Goal: Complete Application Form: Complete application form

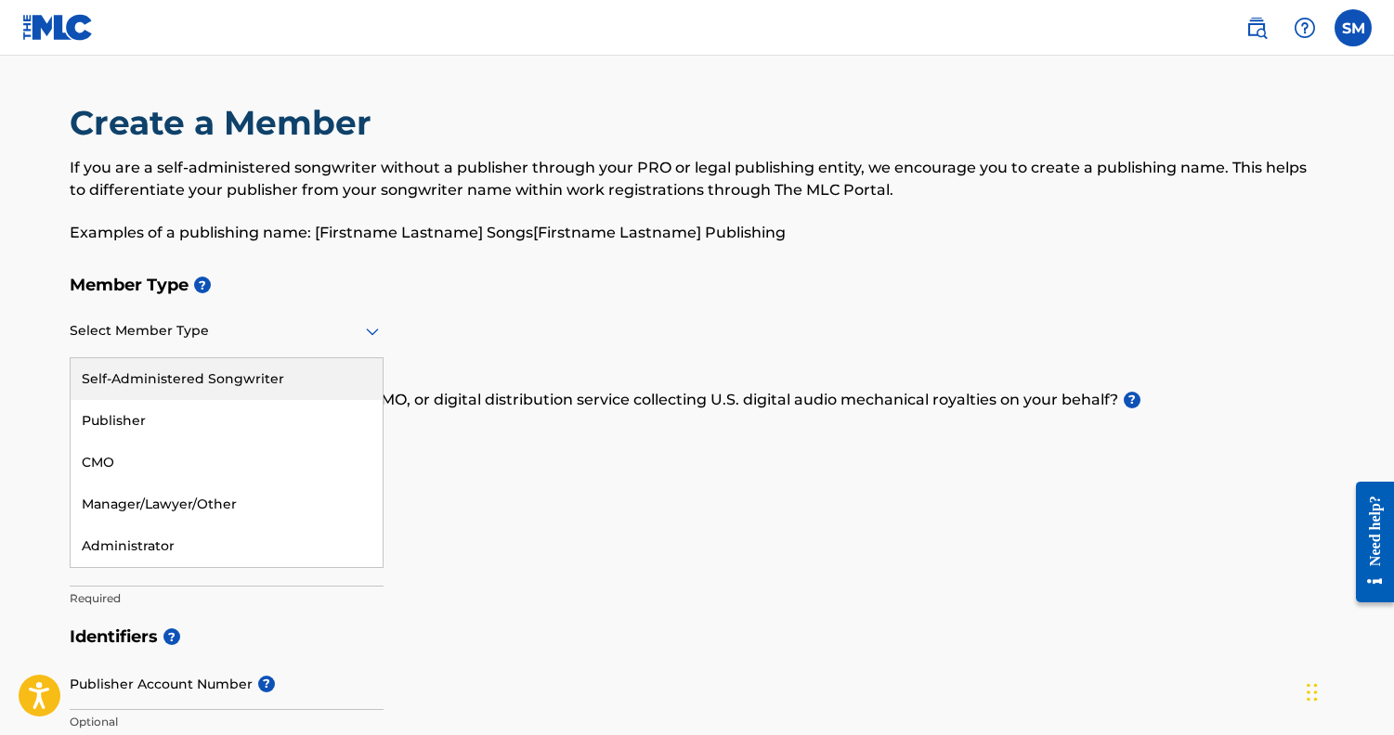
click at [374, 327] on icon at bounding box center [372, 331] width 22 height 22
click at [312, 376] on div "Self-Administered Songwriter" at bounding box center [227, 379] width 312 height 42
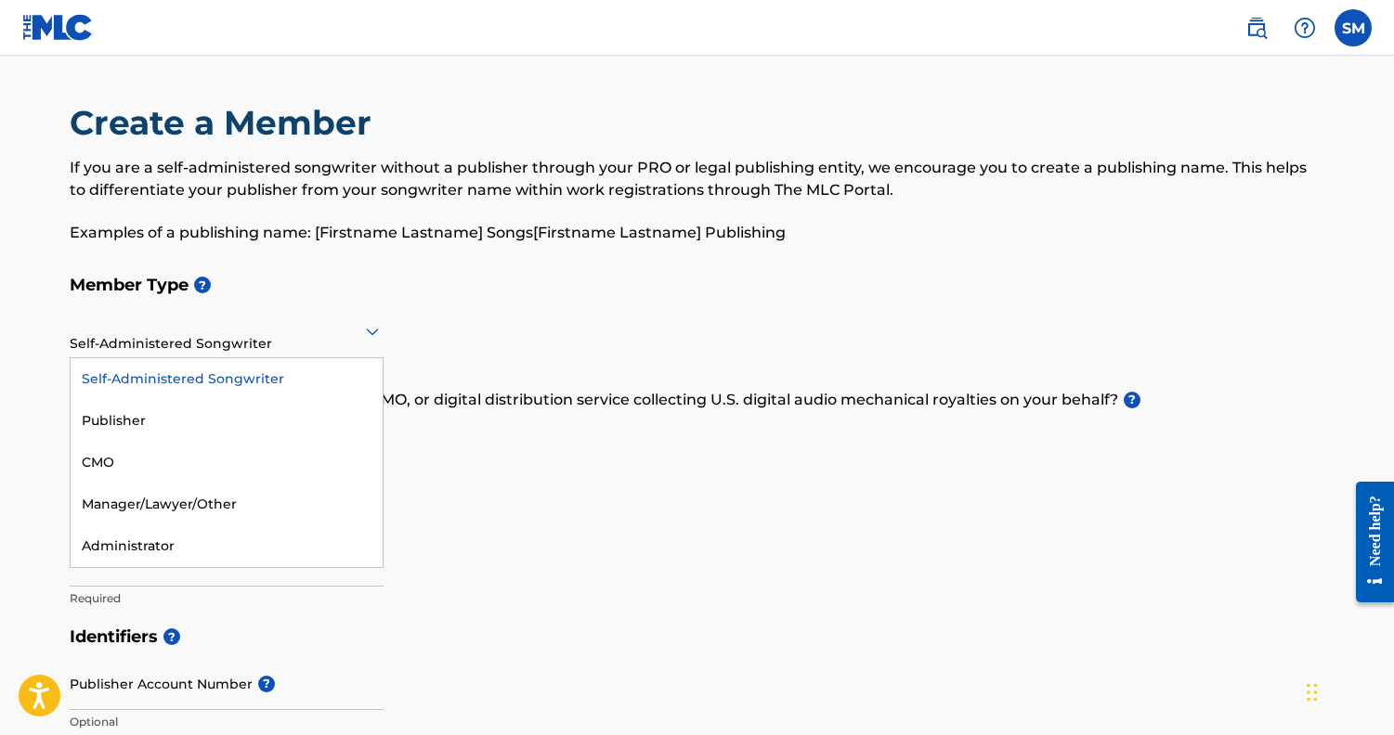
click at [370, 334] on icon at bounding box center [372, 332] width 13 height 7
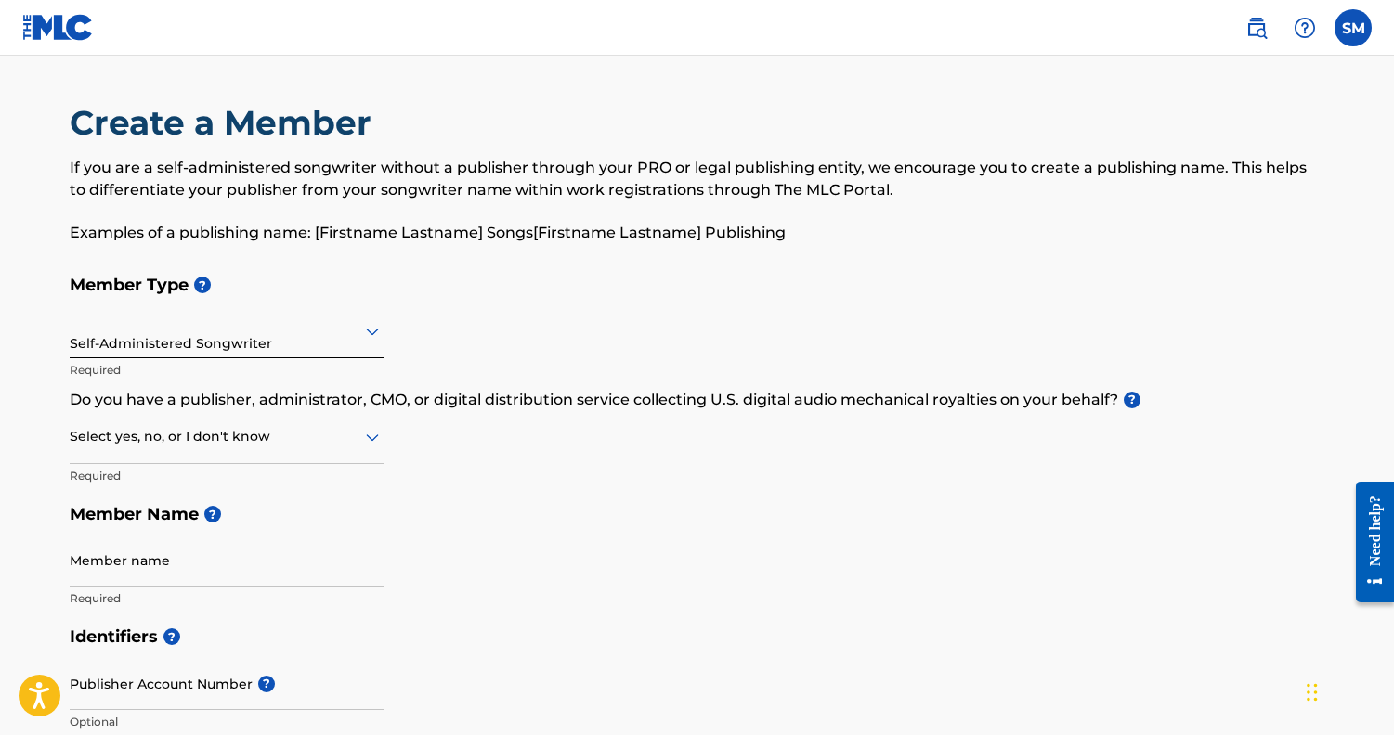
click at [546, 326] on div "Member Type ? Self-Administered Songwriter Required Do you have a publisher, ad…" at bounding box center [697, 442] width 1255 height 352
click at [364, 436] on icon at bounding box center [372, 437] width 22 height 22
click at [285, 519] on div "No" at bounding box center [227, 527] width 312 height 42
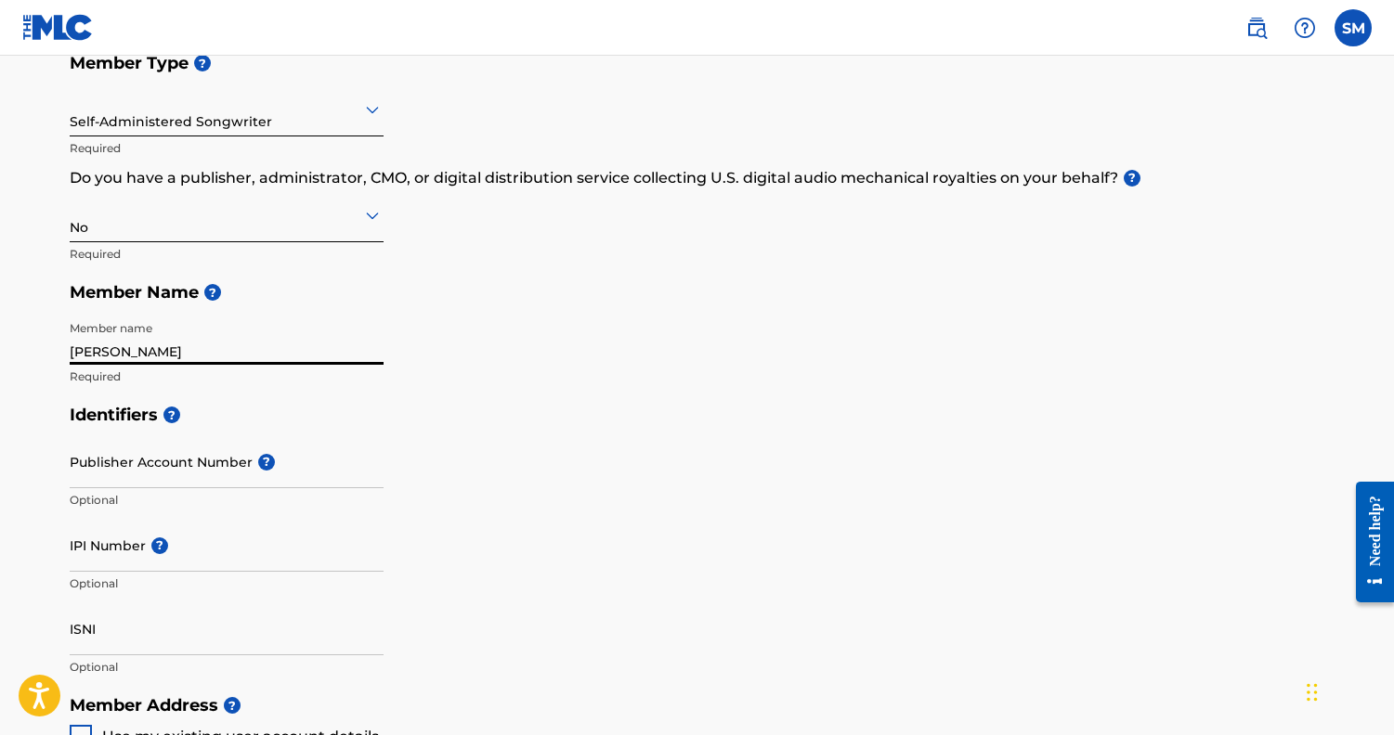
scroll to position [227, 0]
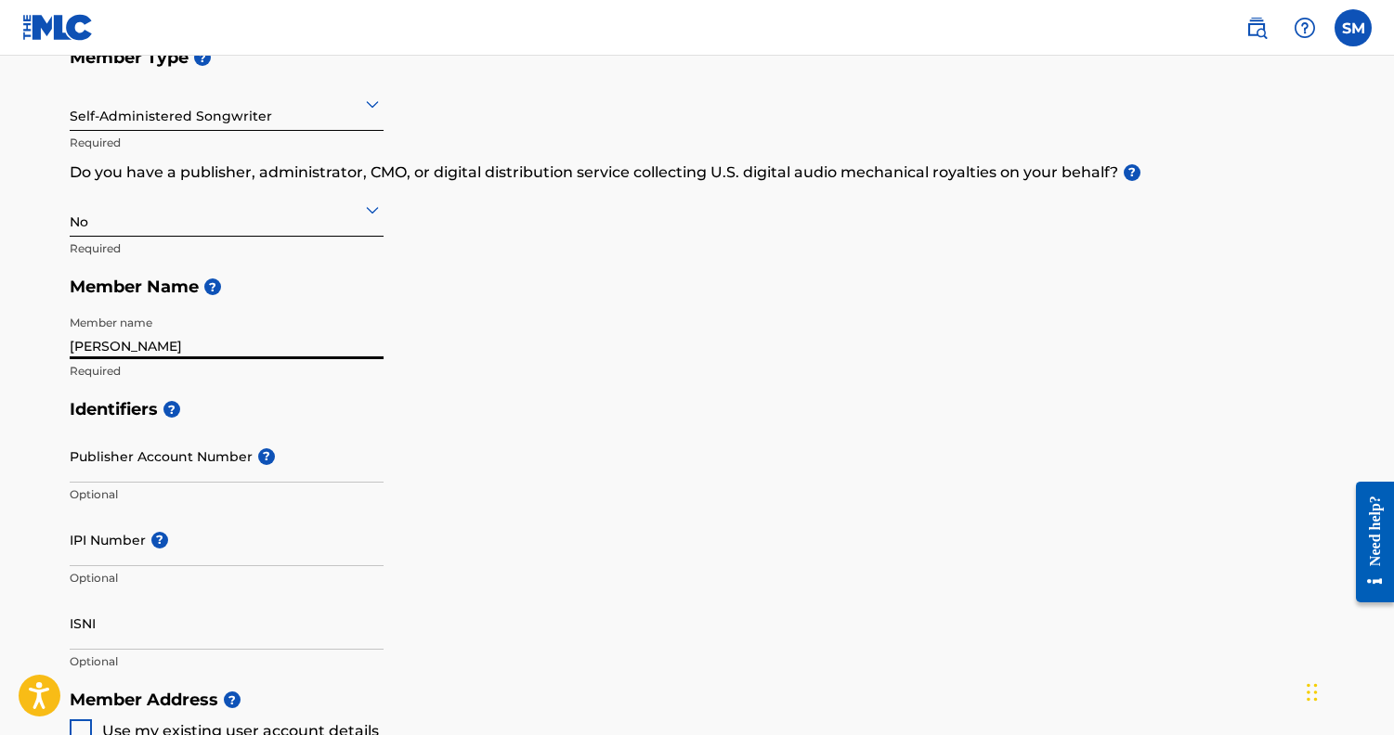
type input "[PERSON_NAME]"
click at [164, 468] on input "Publisher Account Number ?" at bounding box center [227, 456] width 314 height 53
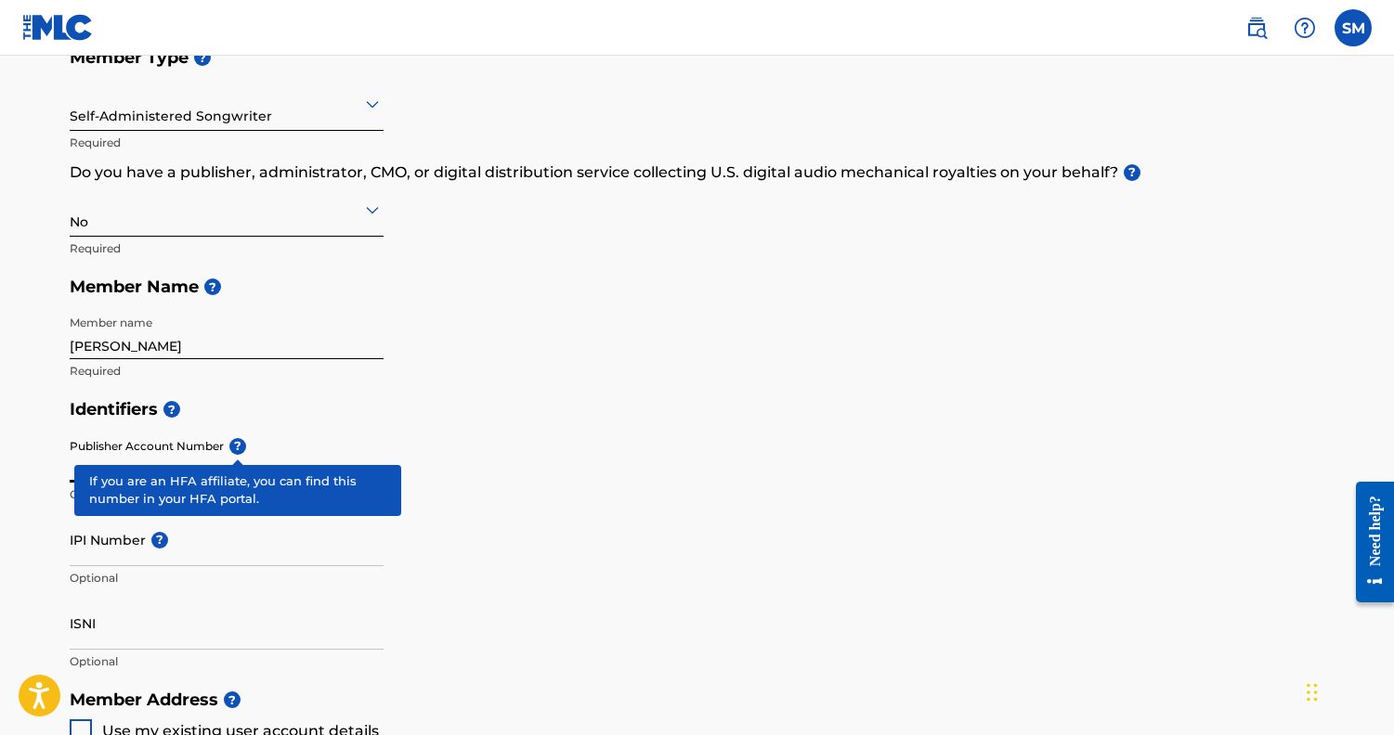
click at [240, 443] on span "?" at bounding box center [237, 446] width 17 height 17
click at [240, 443] on input "Publisher Account Number ?" at bounding box center [227, 456] width 314 height 53
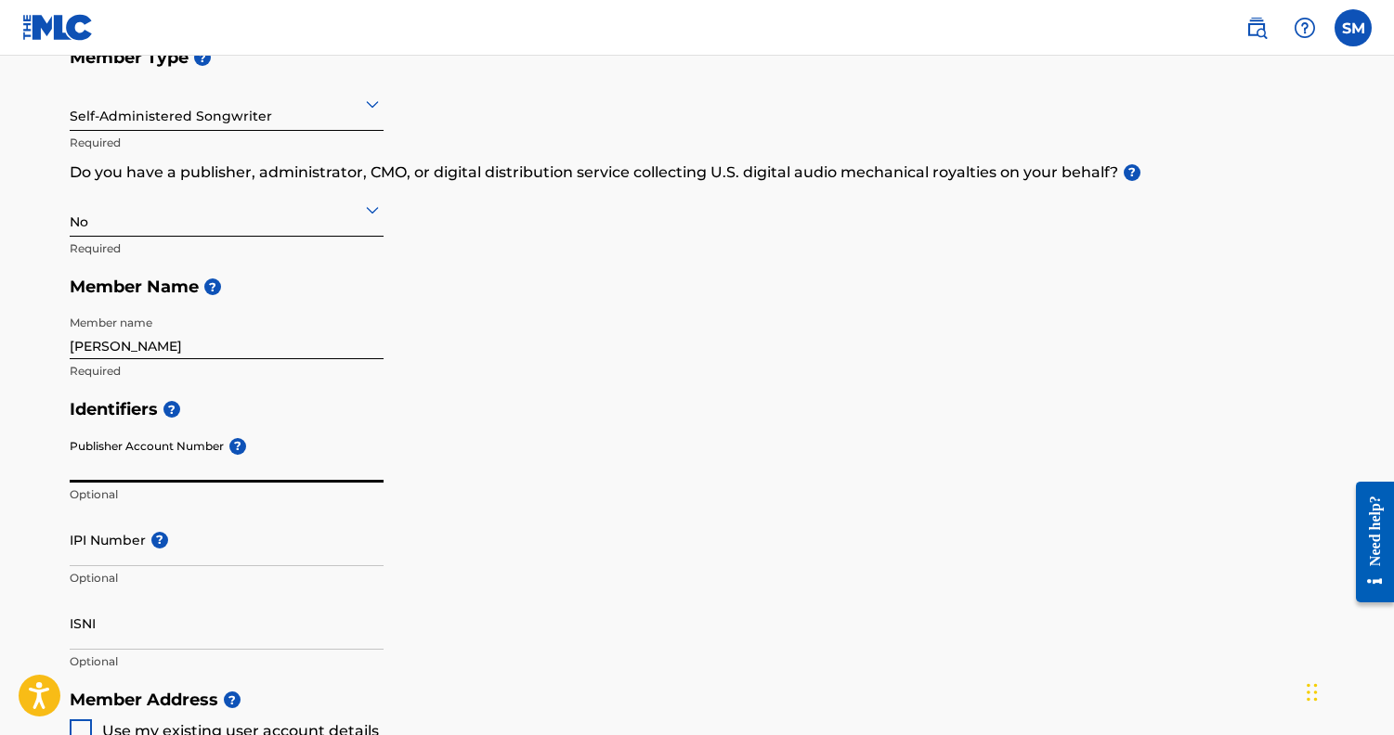
click at [292, 396] on h5 "Identifiers ?" at bounding box center [697, 410] width 1255 height 40
click at [150, 472] on input "Publisher Account Number ?" at bounding box center [227, 456] width 314 height 53
click at [292, 409] on h5 "Identifiers ?" at bounding box center [697, 410] width 1255 height 40
click at [109, 554] on input "IPI Number ?" at bounding box center [227, 539] width 314 height 53
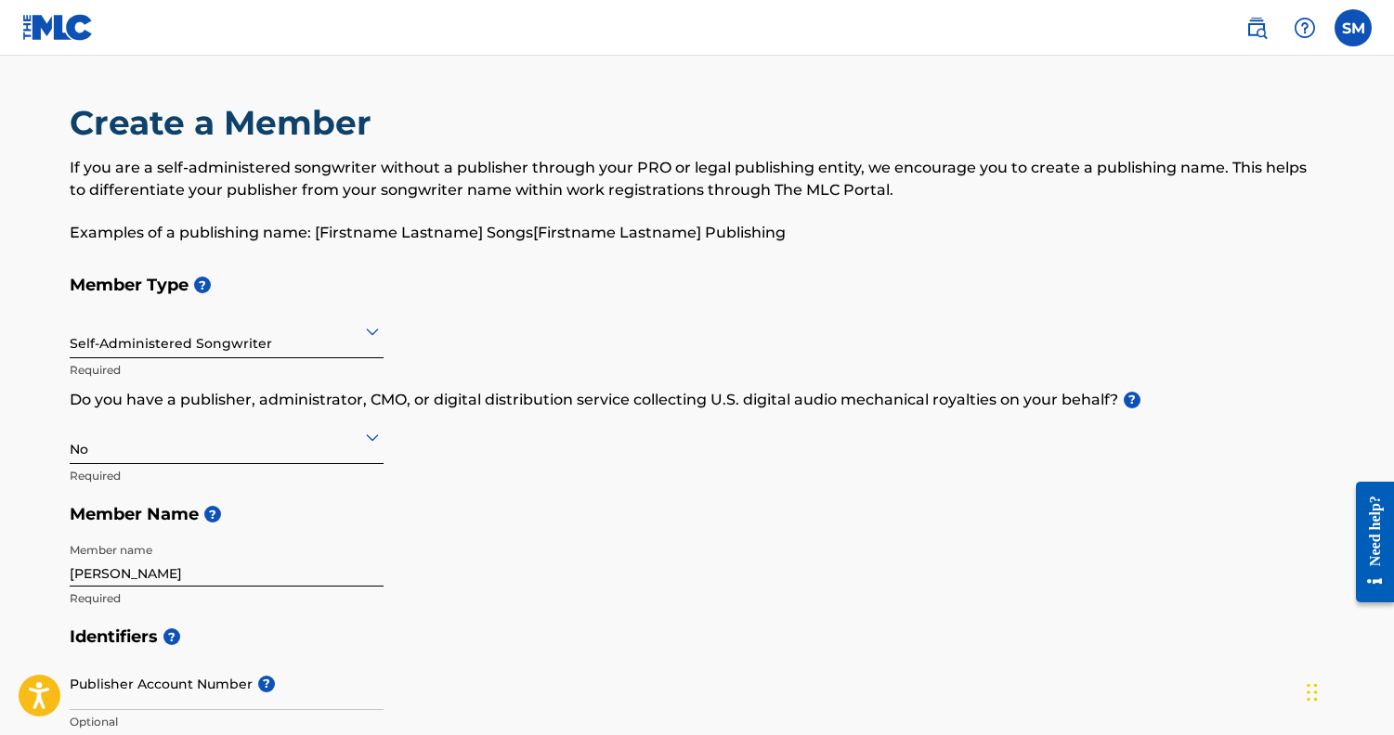
scroll to position [0, 0]
click at [368, 333] on icon at bounding box center [372, 331] width 22 height 22
click at [560, 299] on h5 "Member Type ?" at bounding box center [697, 286] width 1255 height 40
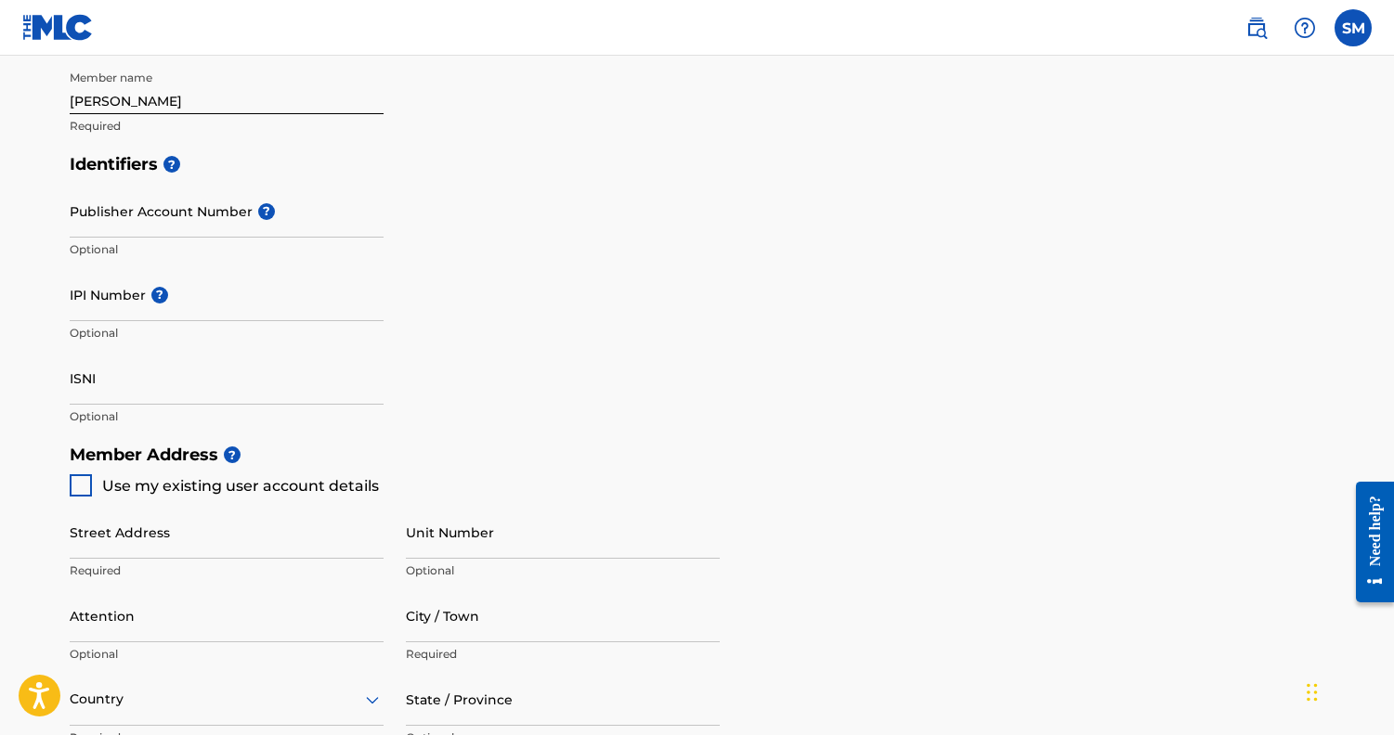
scroll to position [510, 0]
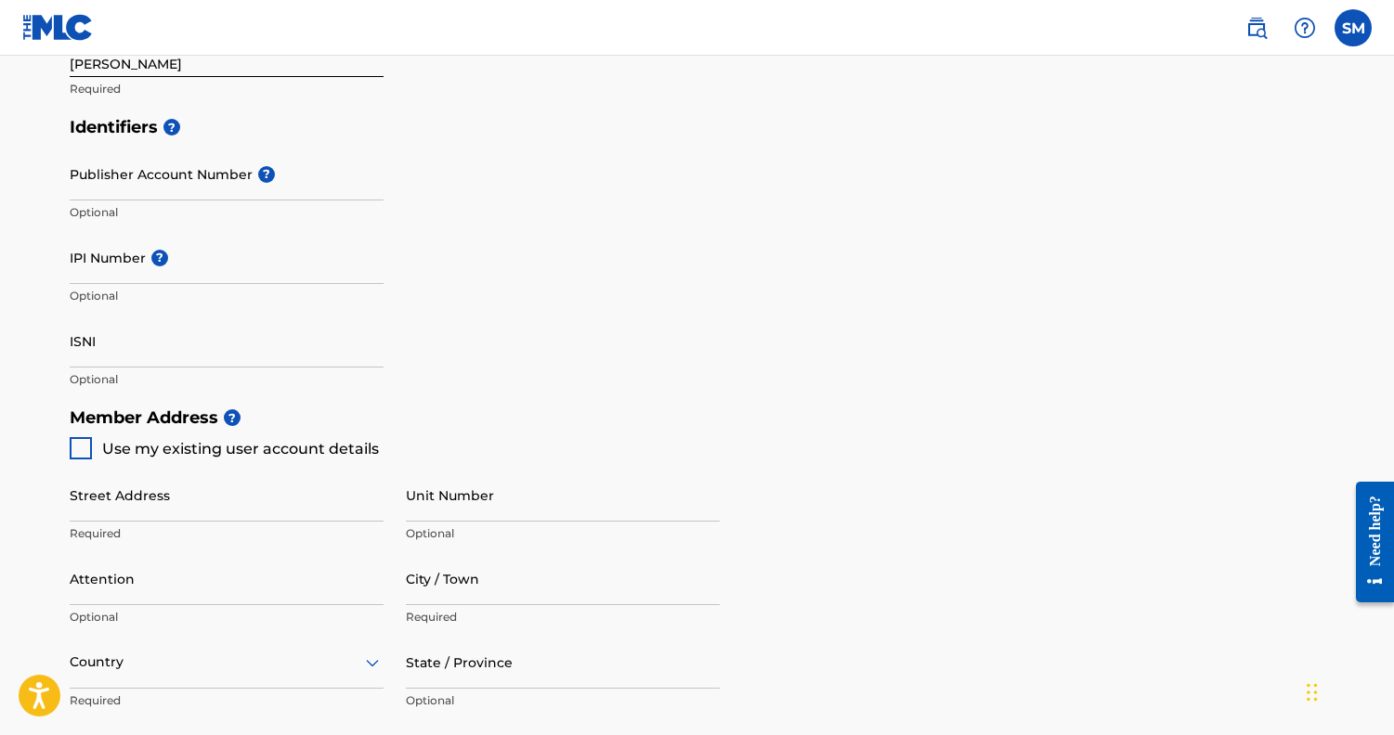
click at [82, 272] on input "IPI Number ?" at bounding box center [227, 257] width 314 height 53
click at [439, 251] on div "Identifiers ? Publisher Account Number ? Optional IPI Number ? 1309175733 Inval…" at bounding box center [697, 253] width 1255 height 291
click at [130, 267] on input "1309175733" at bounding box center [227, 257] width 314 height 53
type input "1309175753"
click at [508, 293] on div "Identifiers ? Publisher Account Number ? Optional IPI Number ? 1309175753 Optio…" at bounding box center [697, 253] width 1255 height 291
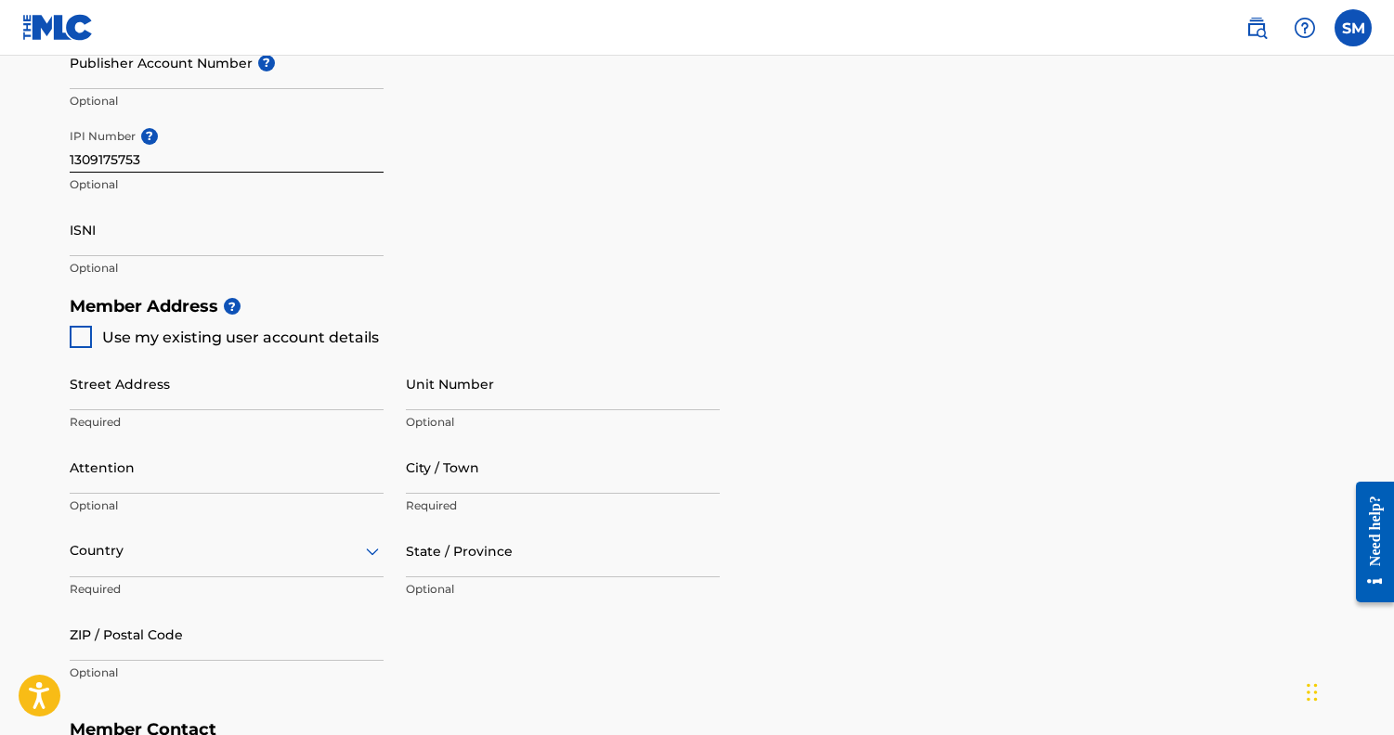
scroll to position [634, 0]
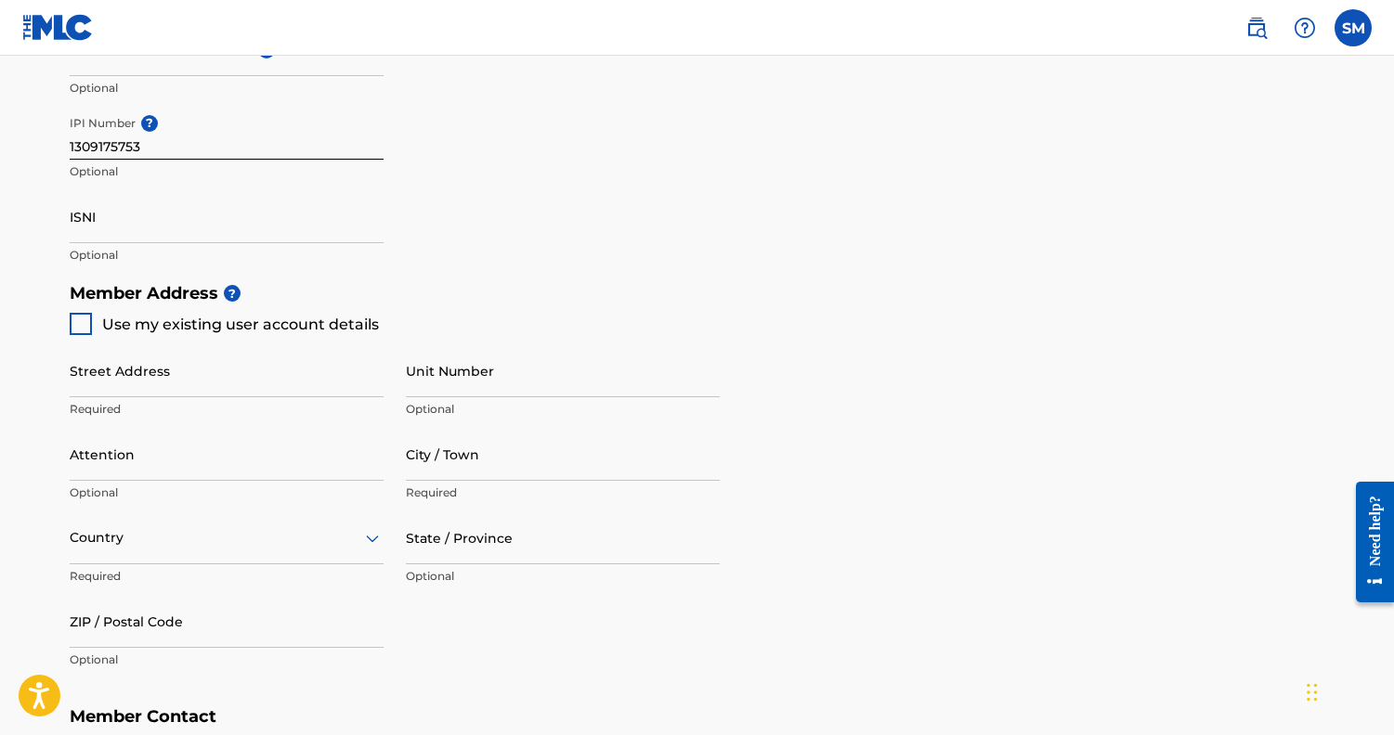
click at [81, 319] on div at bounding box center [81, 324] width 22 height 22
type input "[STREET_ADDRESS]"
type input "WESTON"
type input "33327"
type input "786"
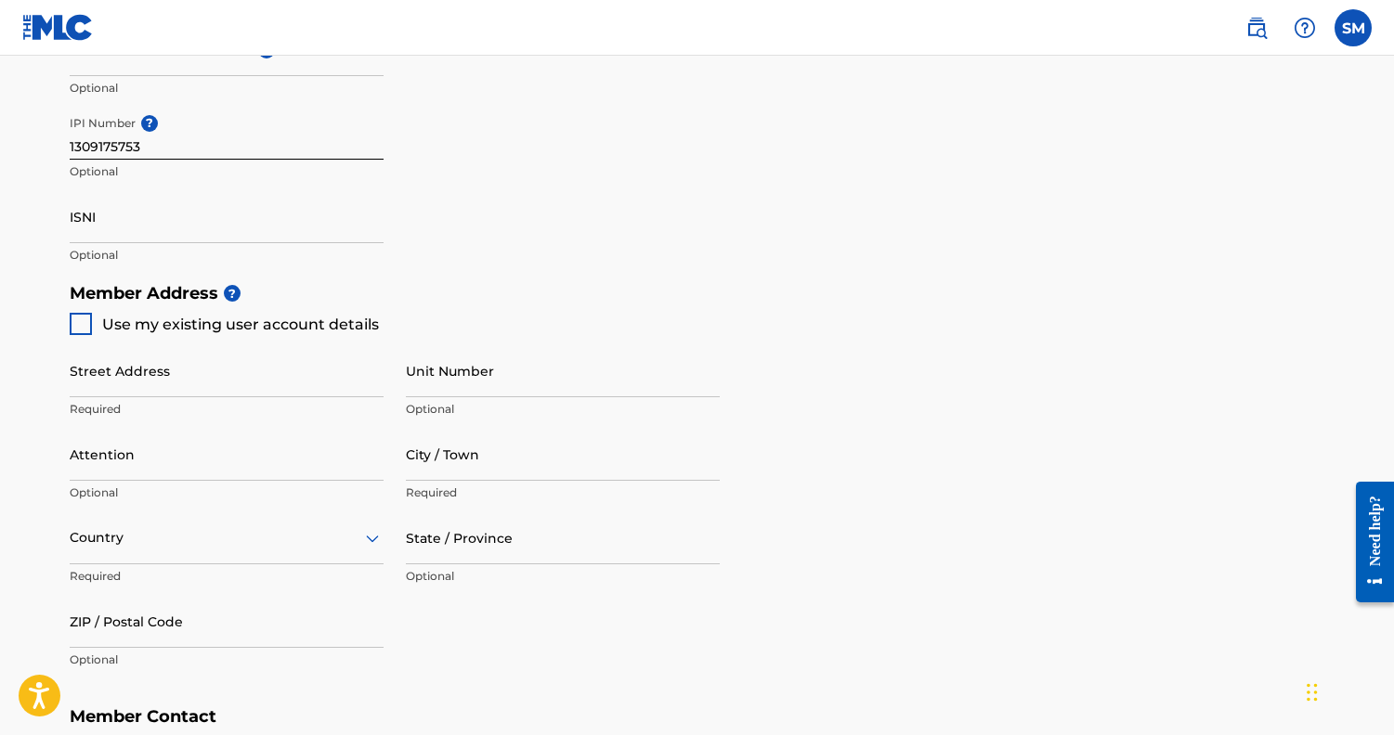
type input "9669121"
type input "[PERSON_NAME][EMAIL_ADDRESS][DOMAIN_NAME]"
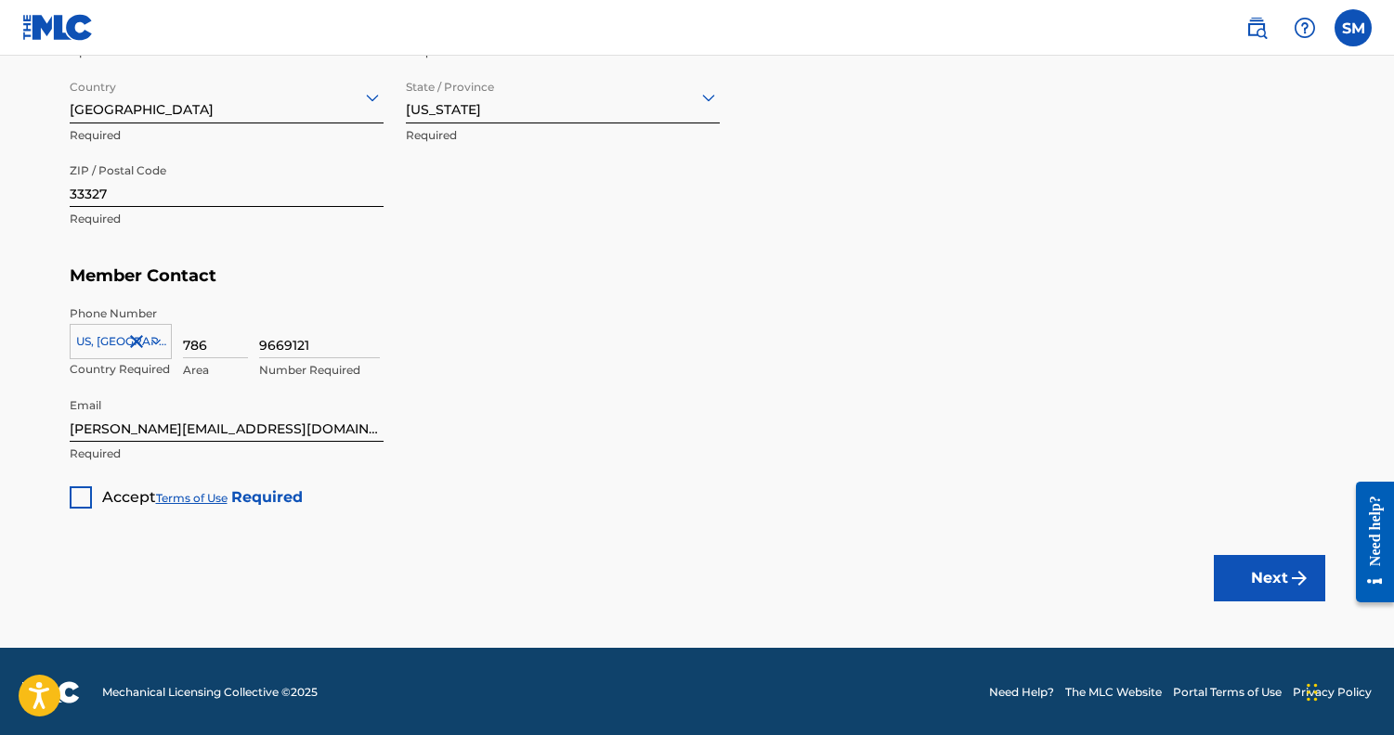
scroll to position [1074, 0]
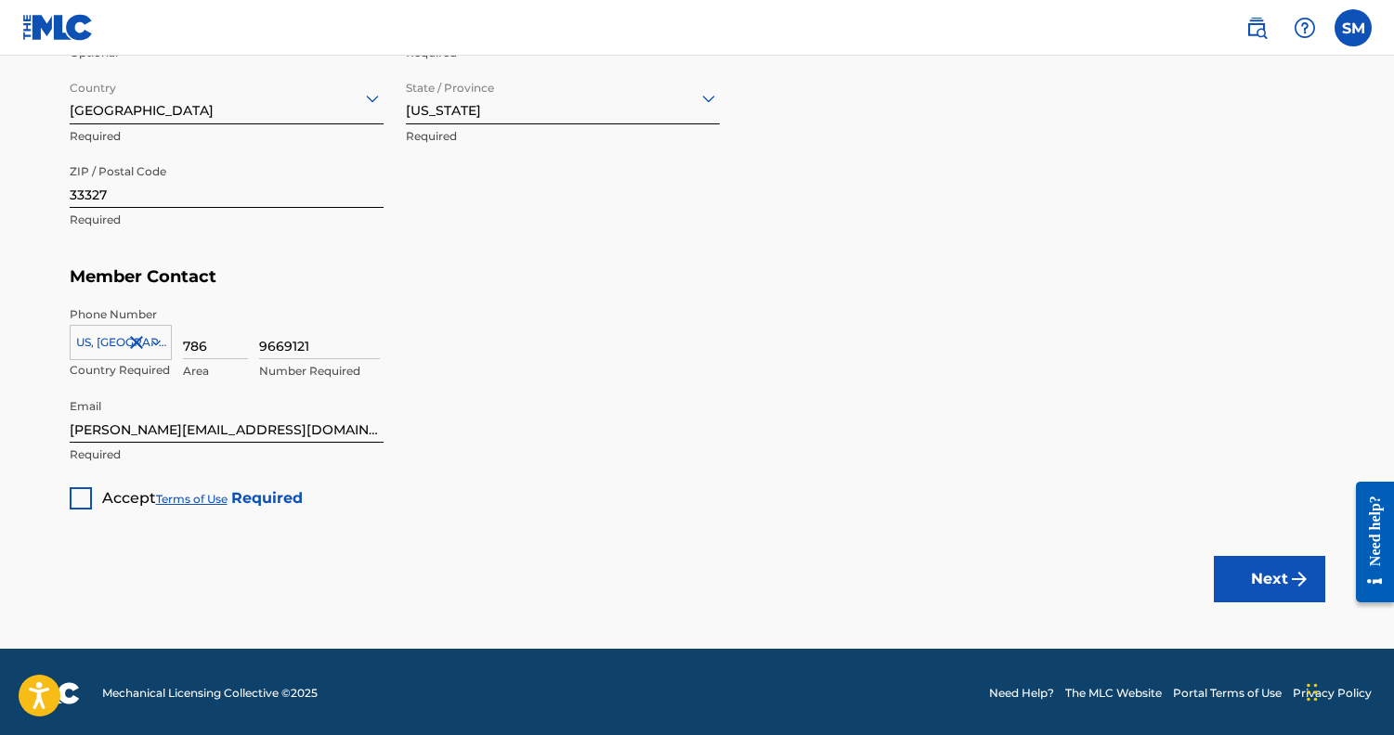
click at [90, 496] on div at bounding box center [81, 498] width 22 height 22
click at [1278, 579] on button "Next" at bounding box center [1268, 579] width 111 height 46
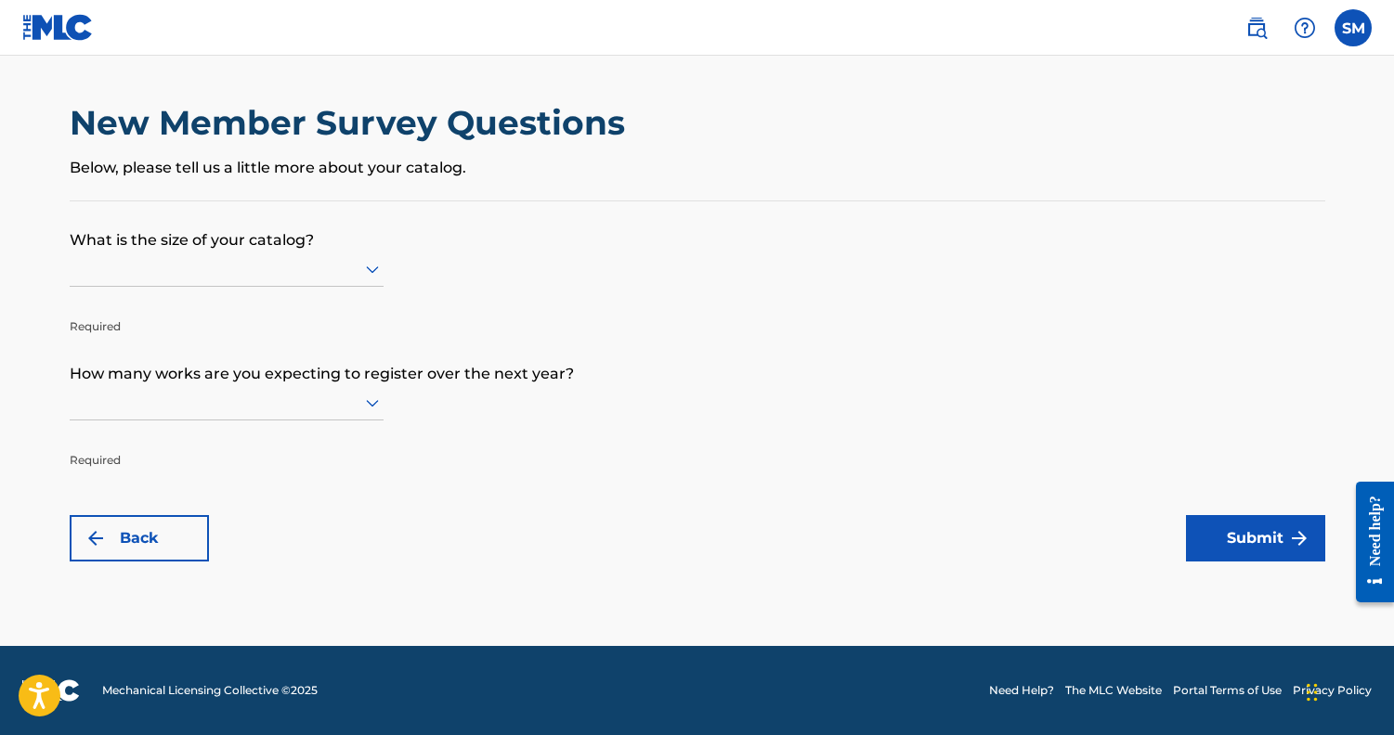
click at [346, 280] on div at bounding box center [227, 268] width 314 height 23
click at [556, 219] on p "What is the size of your catalog?" at bounding box center [697, 226] width 1255 height 50
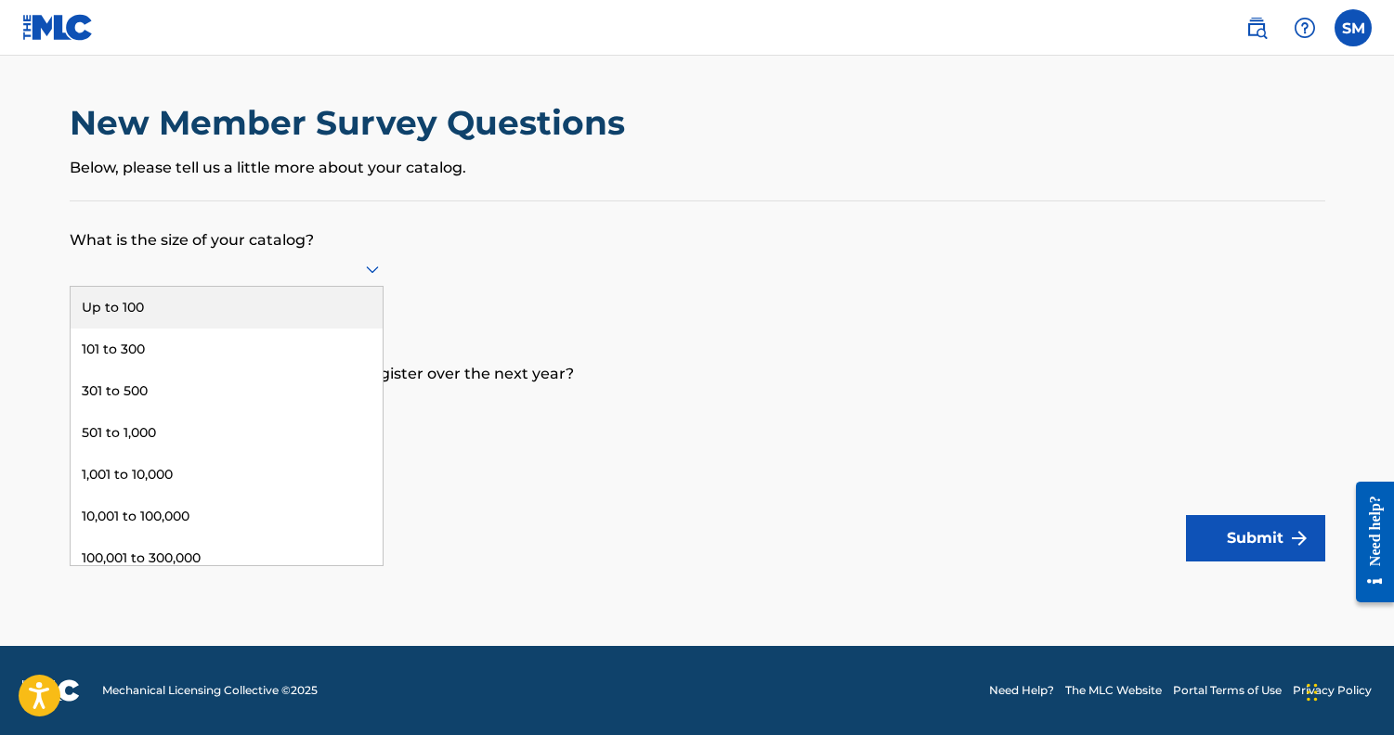
click at [372, 274] on icon at bounding box center [372, 269] width 13 height 7
click at [351, 328] on div "Up to 100" at bounding box center [227, 308] width 312 height 42
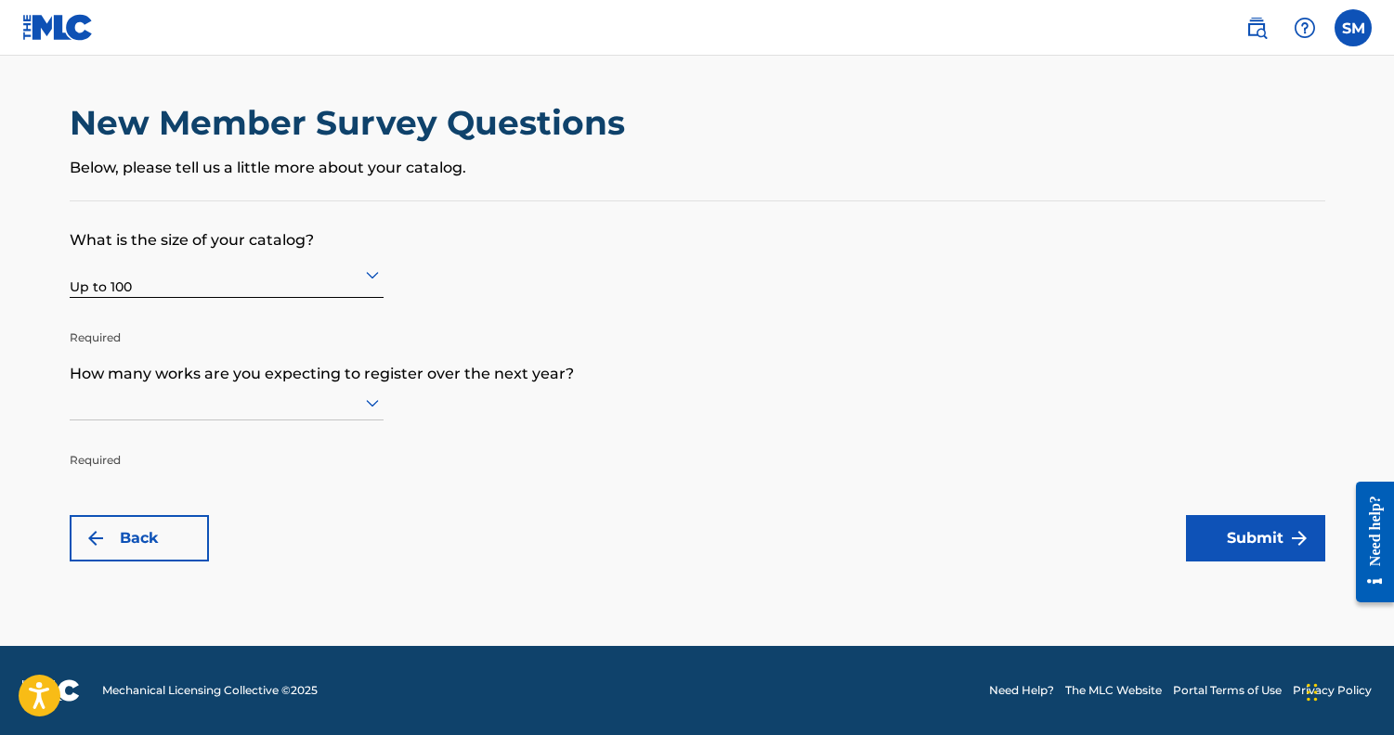
click at [384, 420] on form "What is the size of your catalog? Up to 100 Required How many works are you exp…" at bounding box center [697, 381] width 1255 height 360
click at [375, 408] on icon at bounding box center [372, 403] width 13 height 7
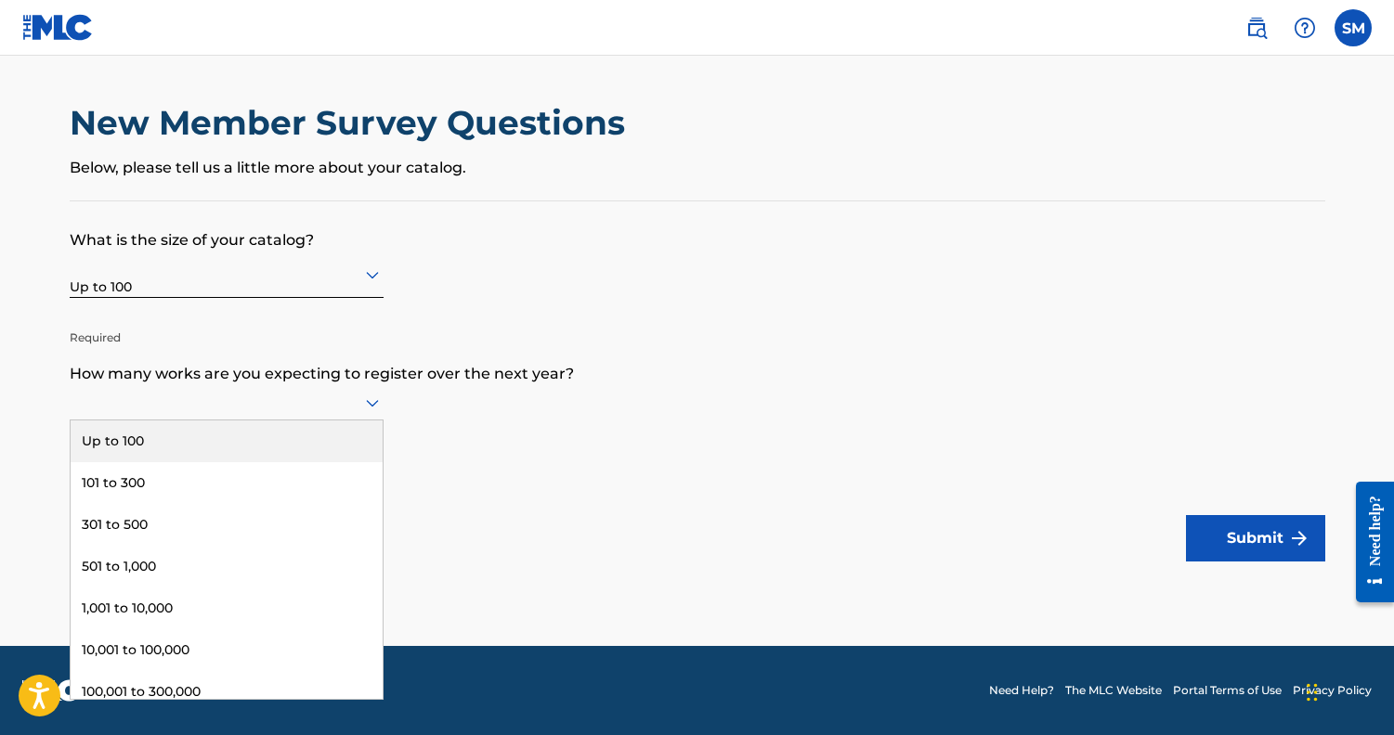
click at [316, 445] on div "Up to 100" at bounding box center [227, 442] width 312 height 42
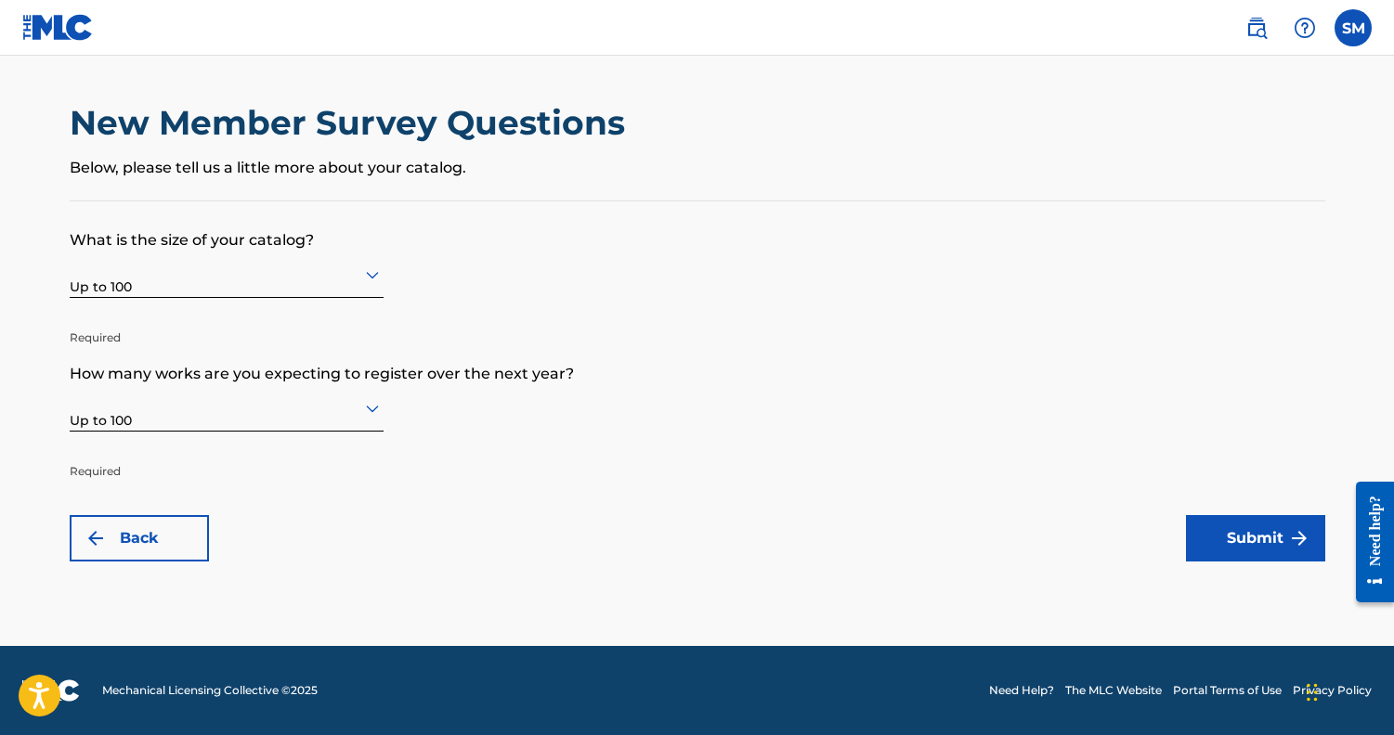
click at [1253, 534] on button "Submit" at bounding box center [1255, 538] width 139 height 46
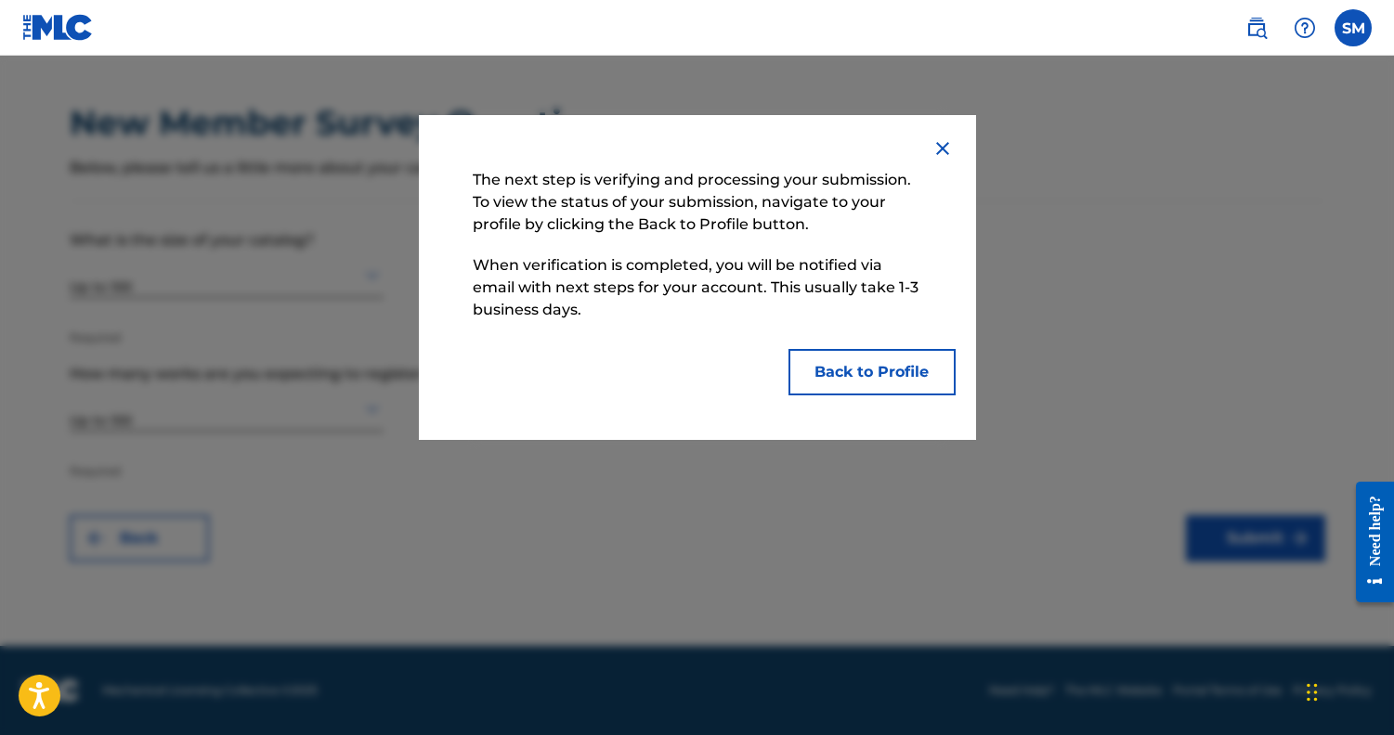
click at [906, 384] on button "Back to Profile" at bounding box center [871, 372] width 167 height 46
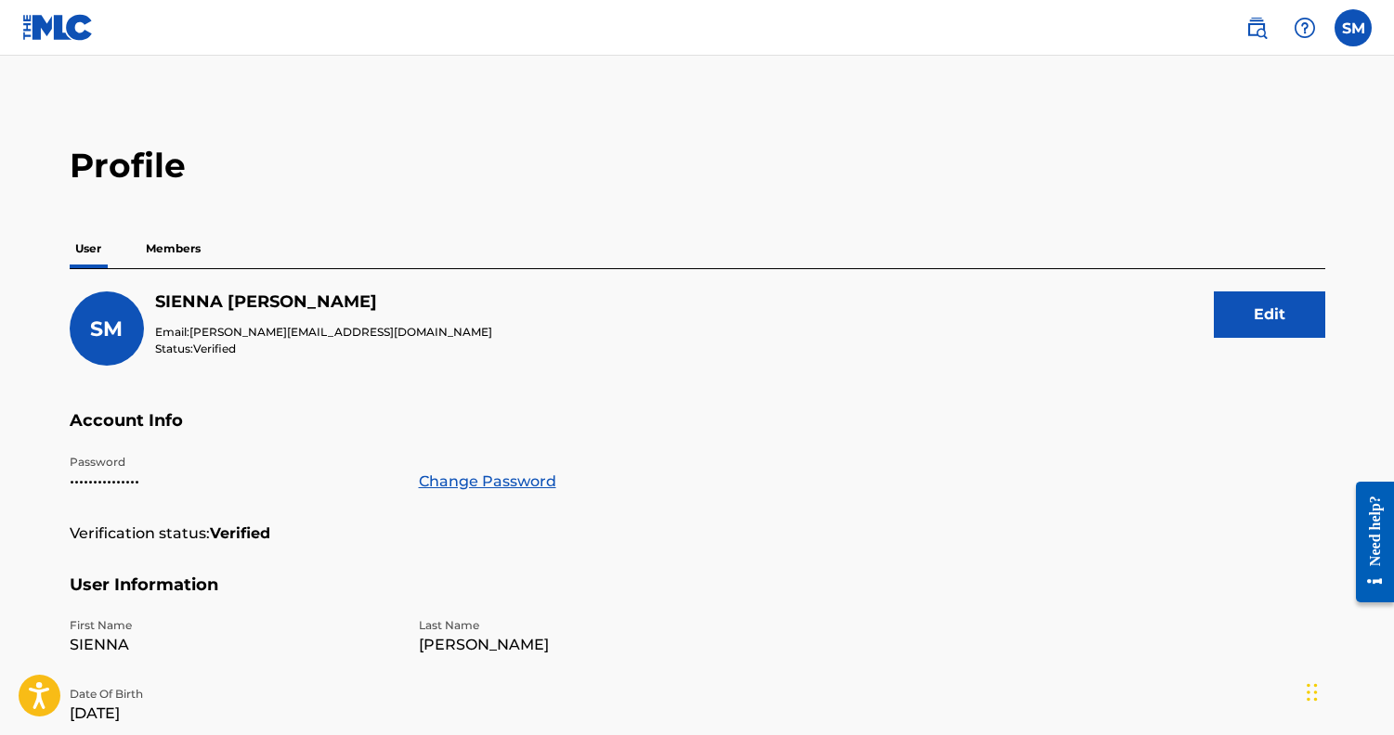
click at [174, 247] on p "Members" at bounding box center [173, 248] width 66 height 39
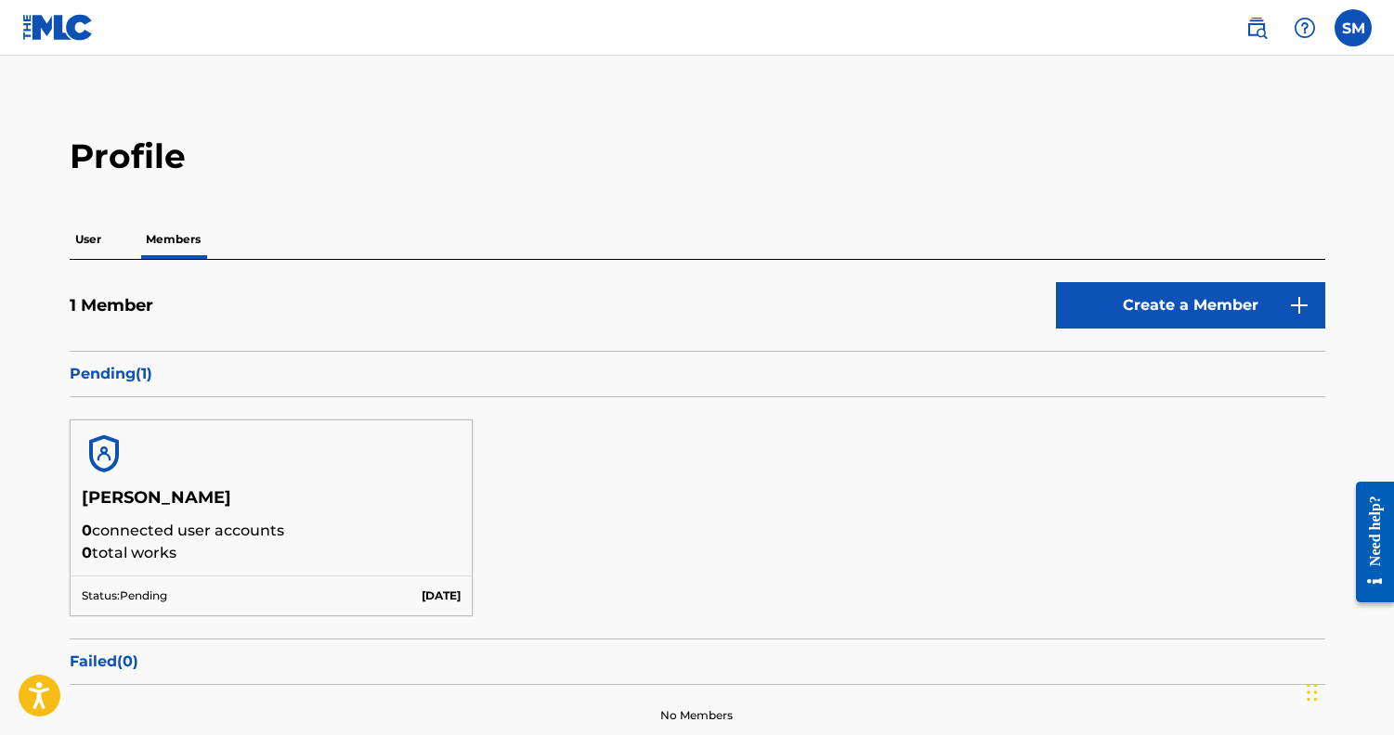
scroll to position [11, 0]
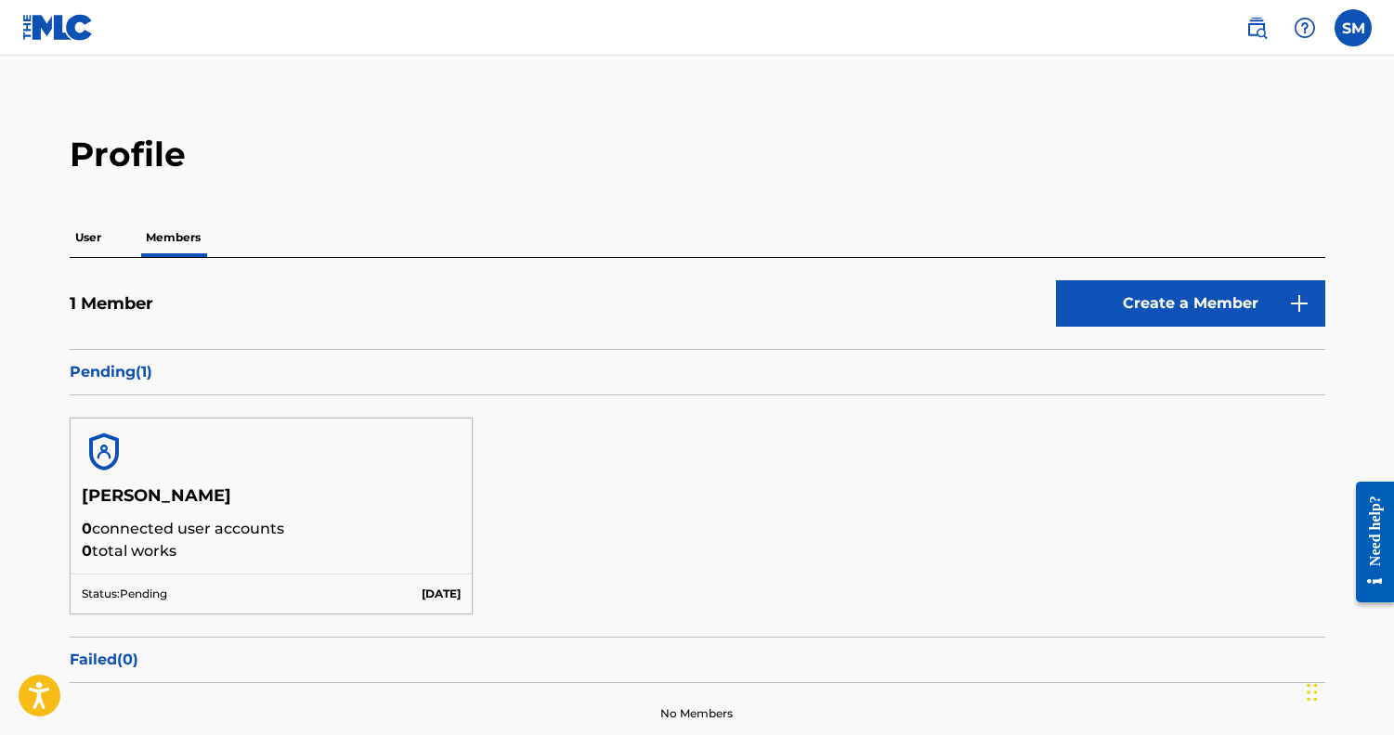
click at [1243, 300] on link "Create a Member" at bounding box center [1190, 303] width 269 height 46
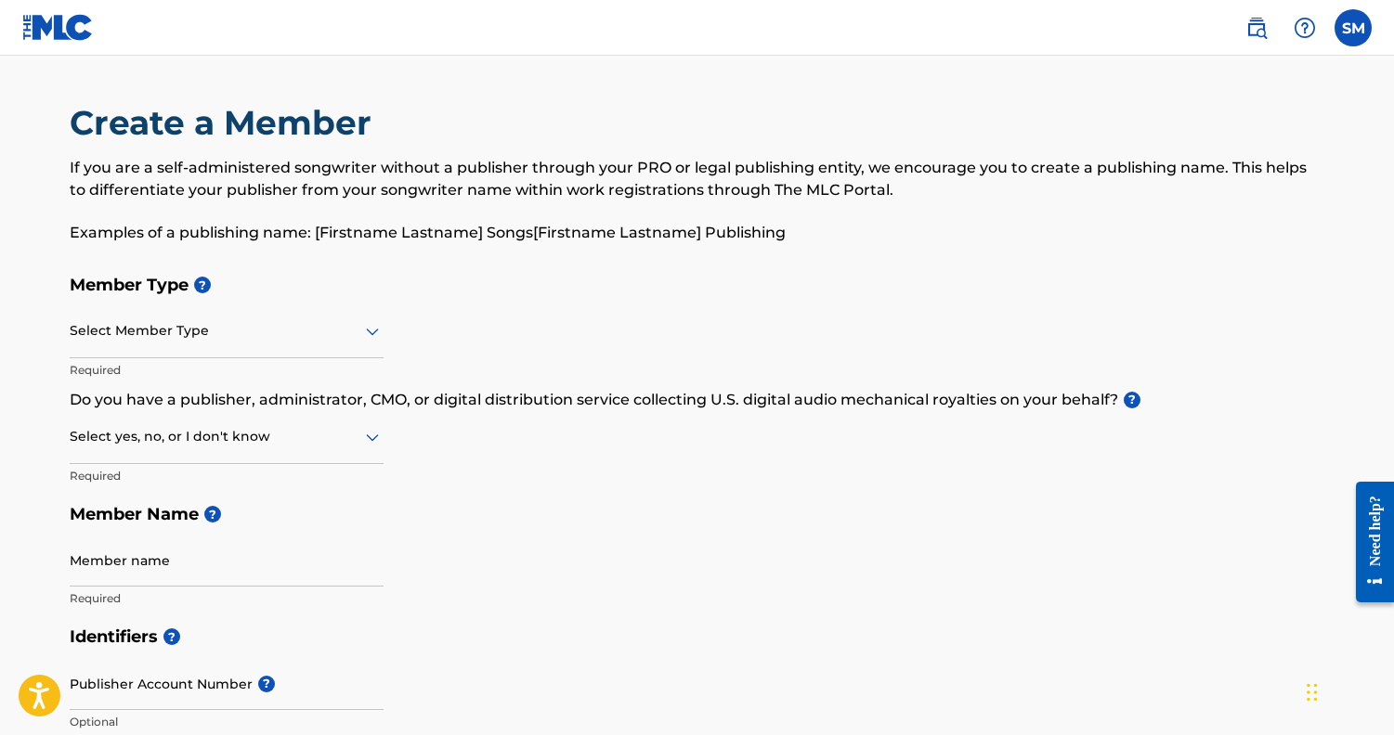
click at [376, 333] on icon at bounding box center [372, 331] width 22 height 22
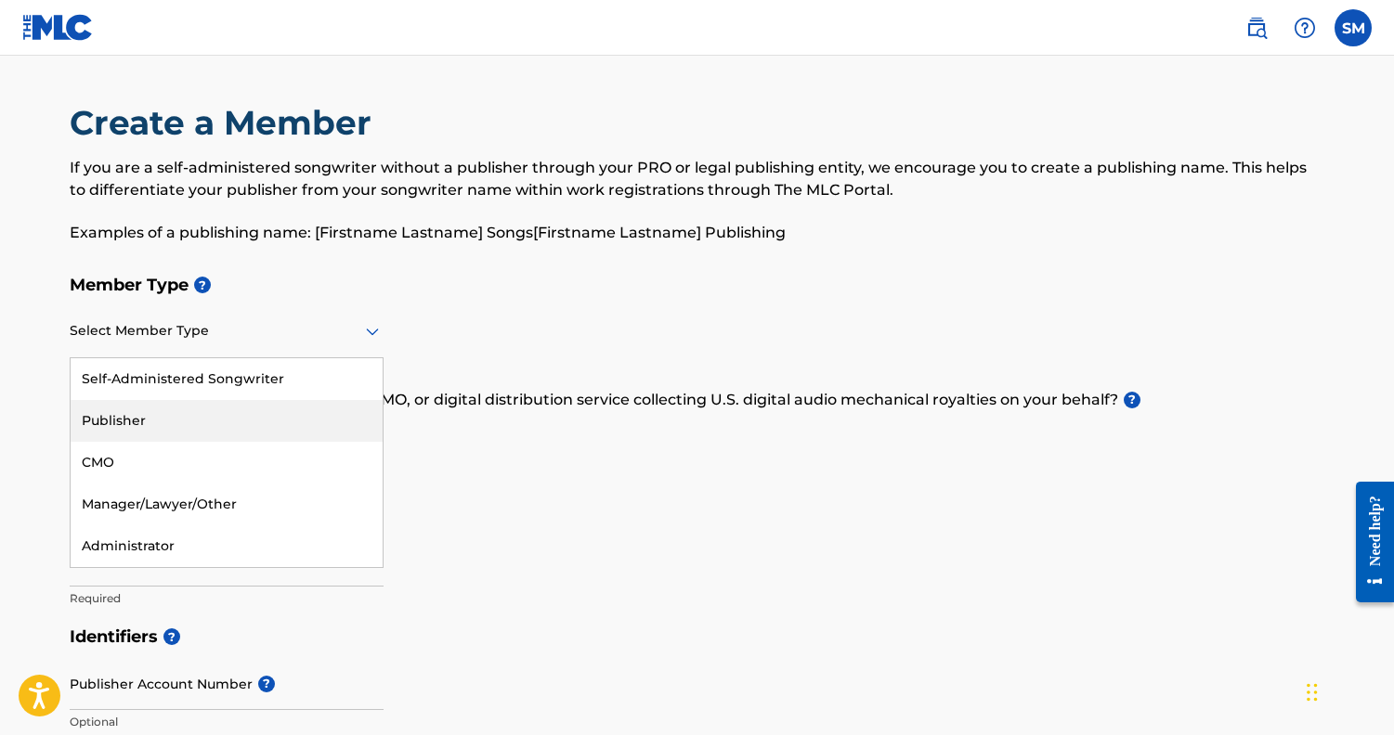
click at [243, 433] on div "Publisher" at bounding box center [227, 421] width 312 height 42
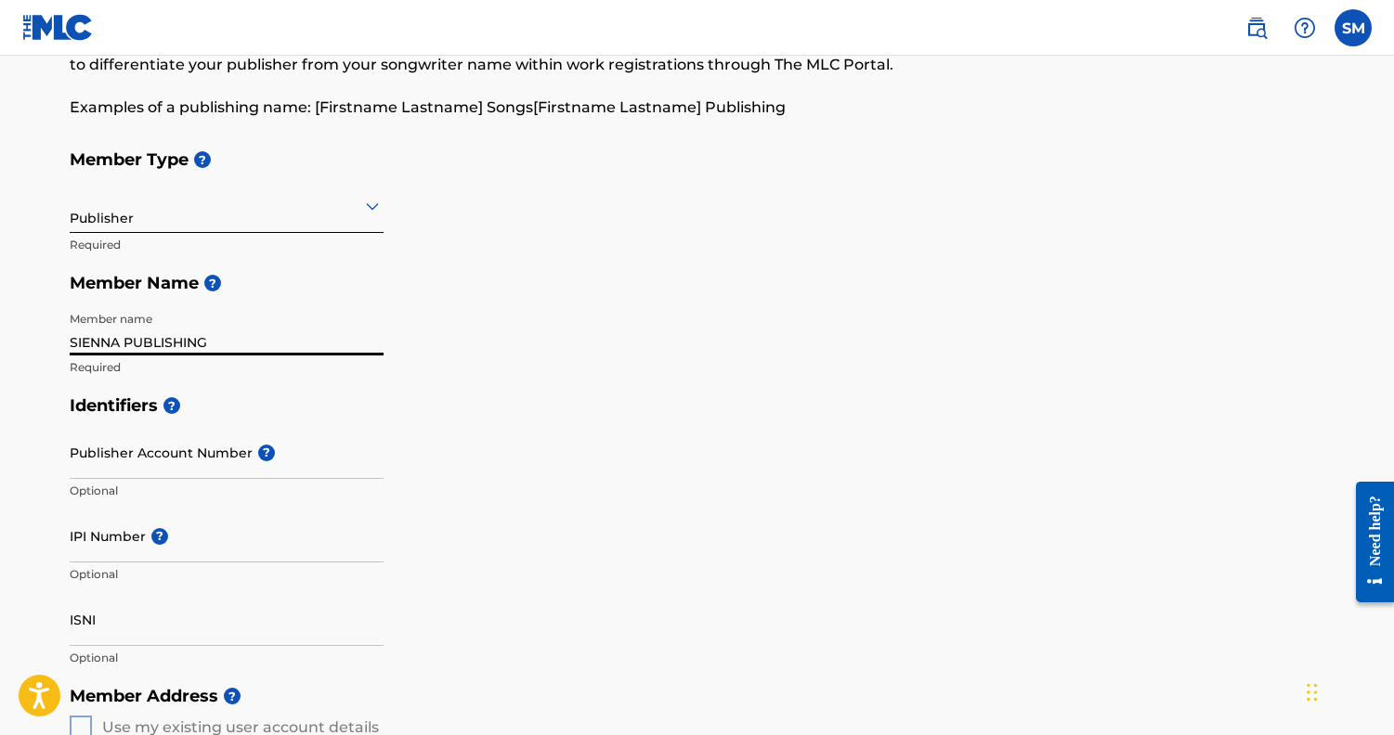
scroll to position [136, 0]
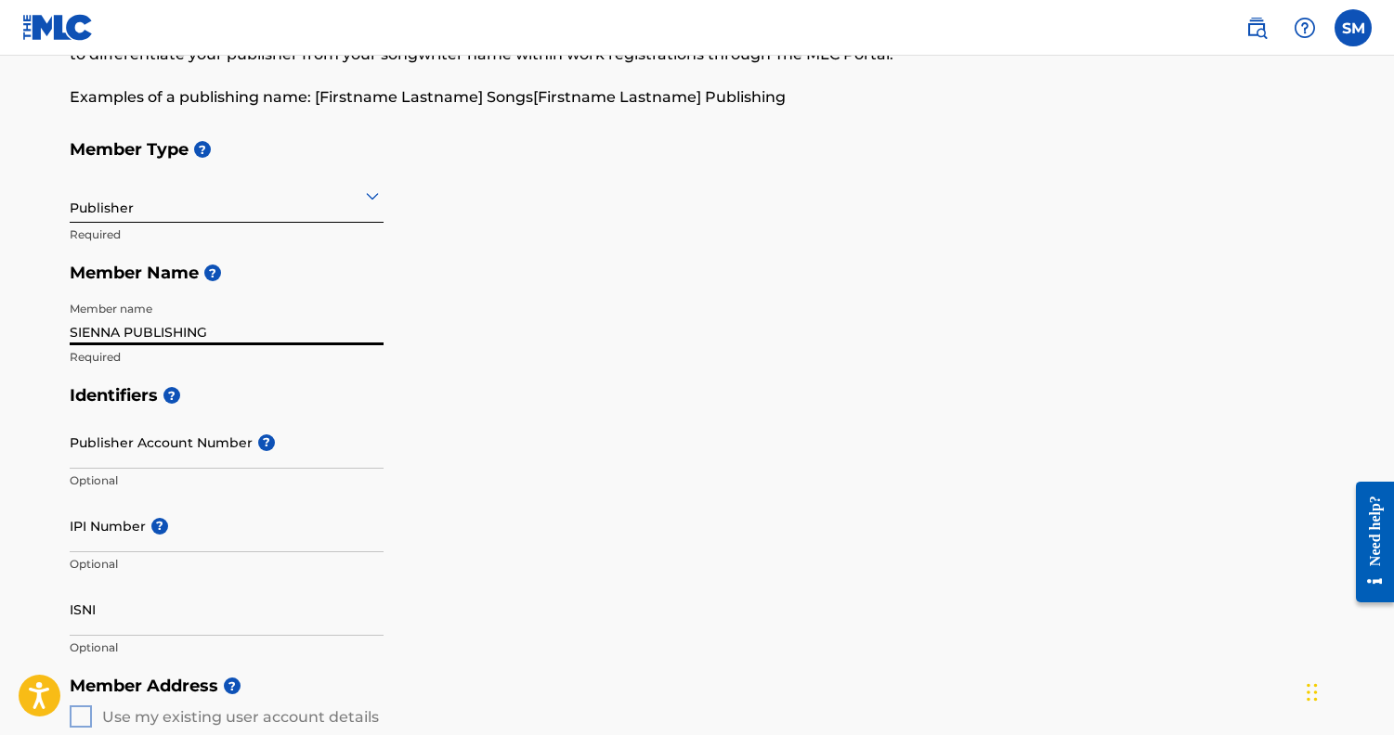
type input "SIENNA PUBLISHING"
click at [100, 538] on input "IPI Number ?" at bounding box center [227, 525] width 314 height 53
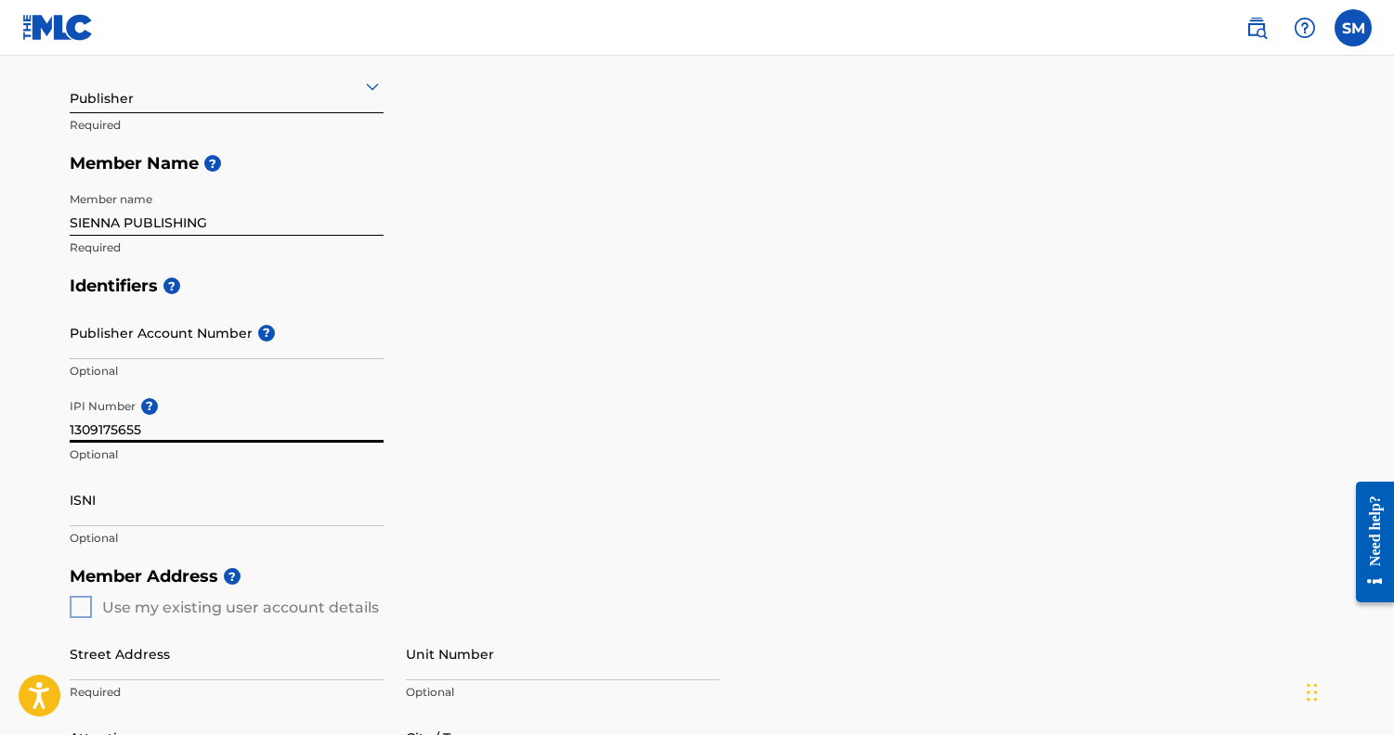
scroll to position [247, 0]
type input "1309175655"
click at [410, 461] on div "Identifiers ? Publisher Account Number ? Optional IPI Number ? 1309175655 Optio…" at bounding box center [697, 410] width 1255 height 291
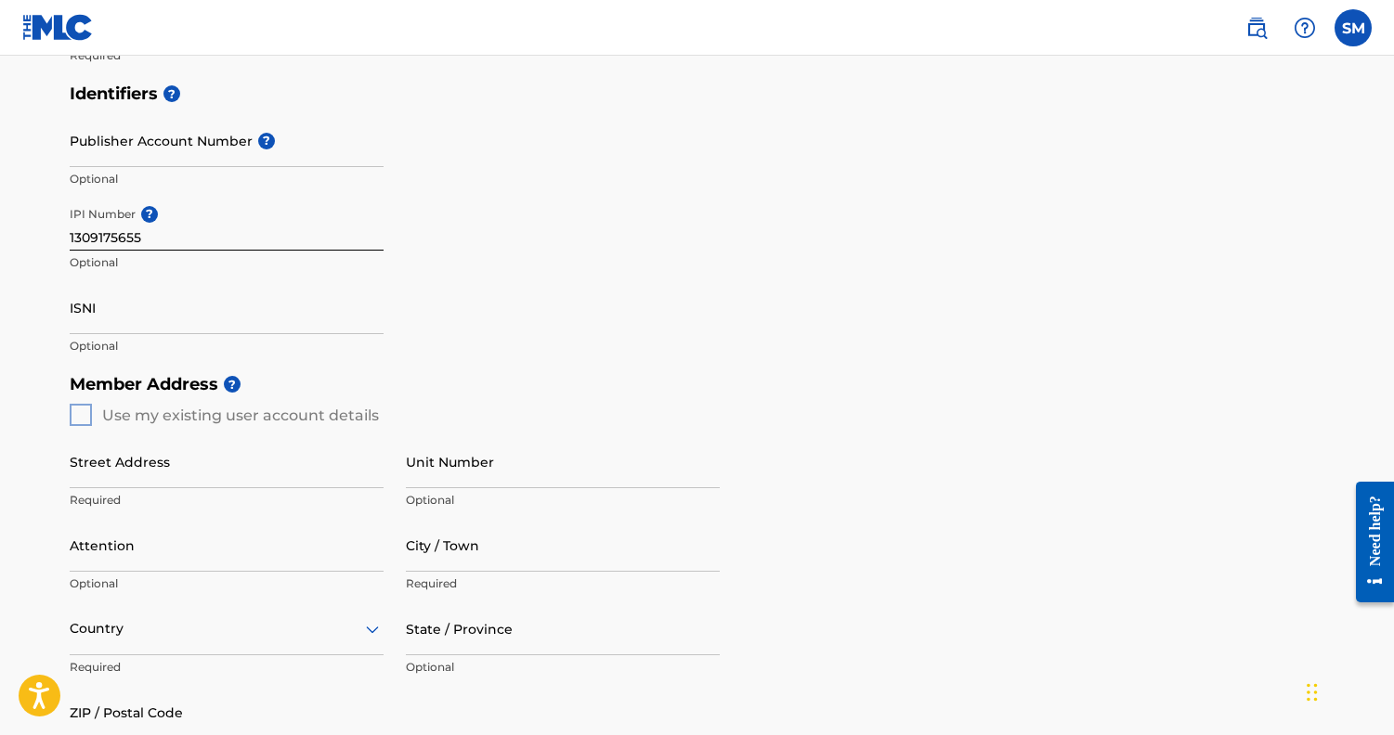
scroll to position [446, 0]
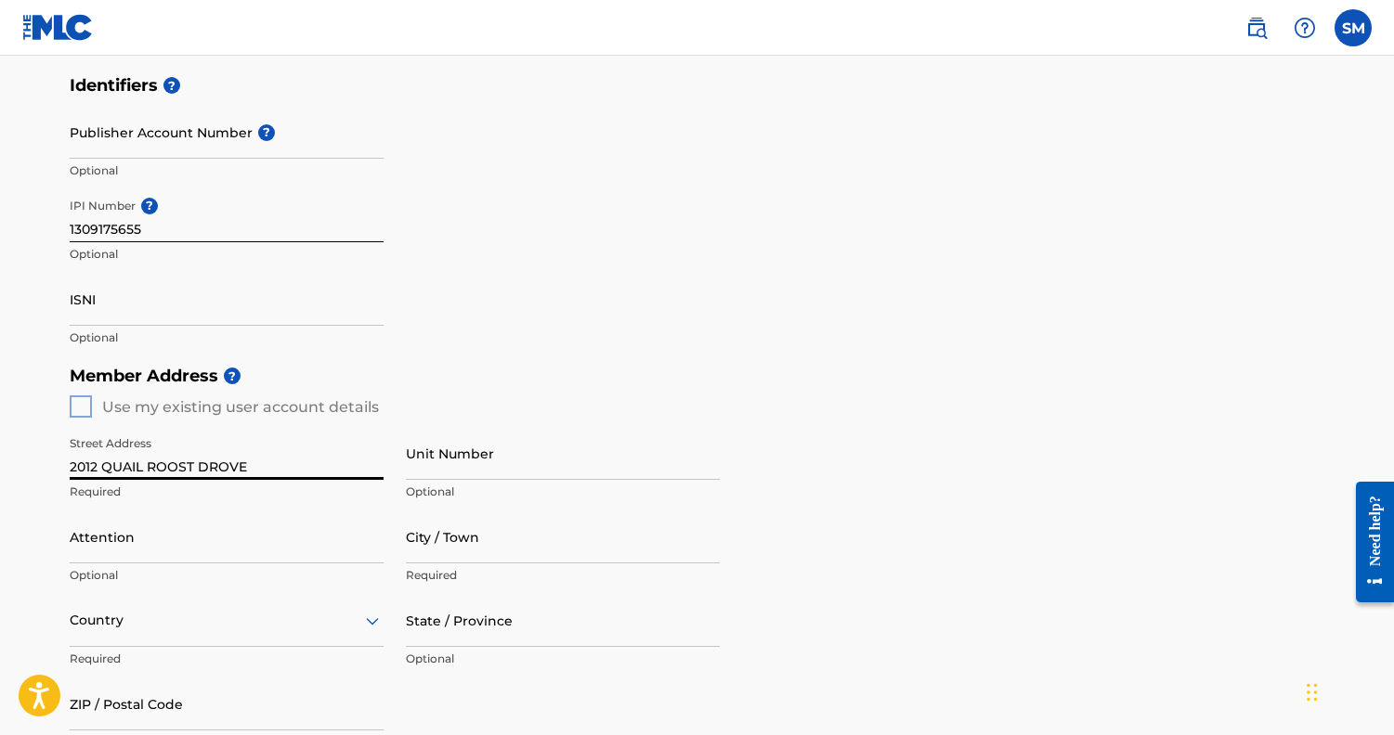
click at [225, 460] on input "2012 QUAIL ROOST DROVE" at bounding box center [227, 453] width 314 height 53
click at [91, 455] on input "2012 [GEOGRAPHIC_DATA]" at bounding box center [227, 453] width 314 height 53
type input "[STREET_ADDRESS]"
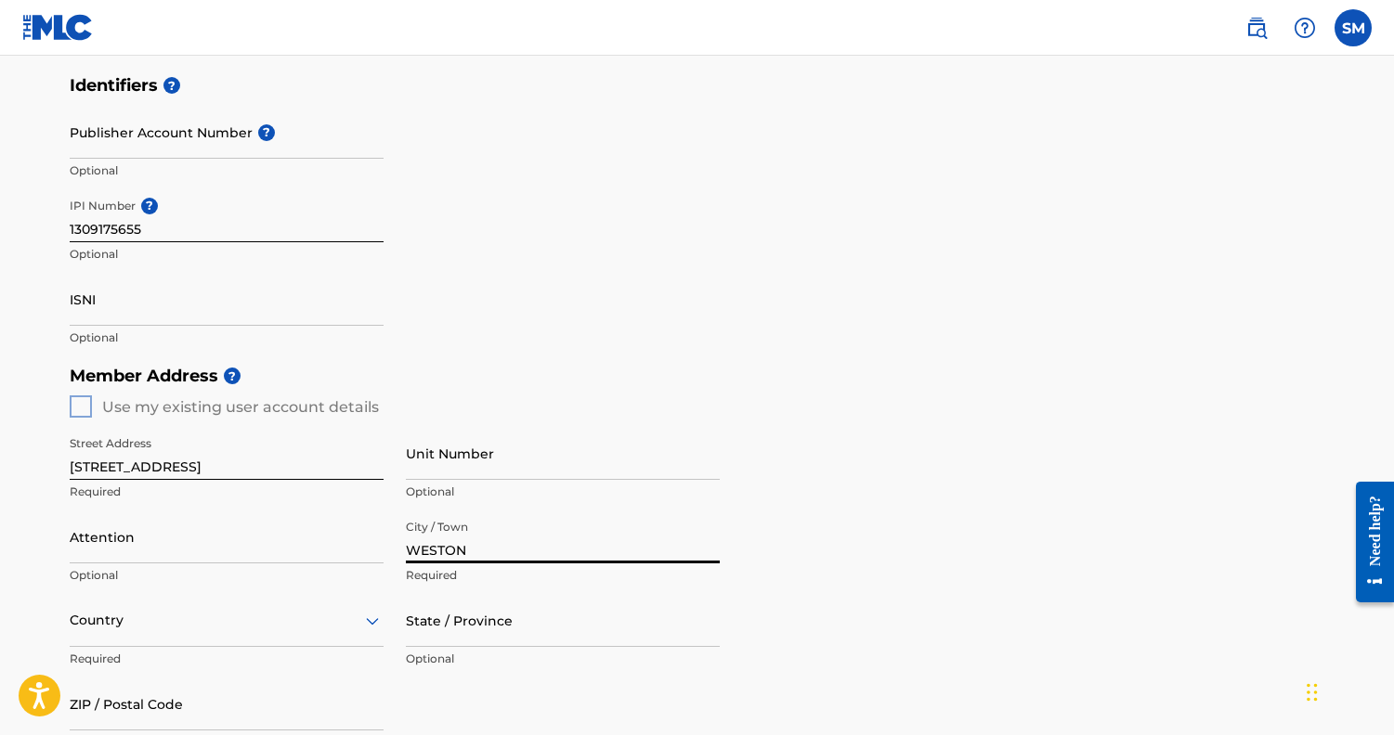
type input "WESTON"
click at [720, 610] on div "Member Address ? Use my existing user account details Street Address [STREET_AD…" at bounding box center [697, 569] width 1255 height 424
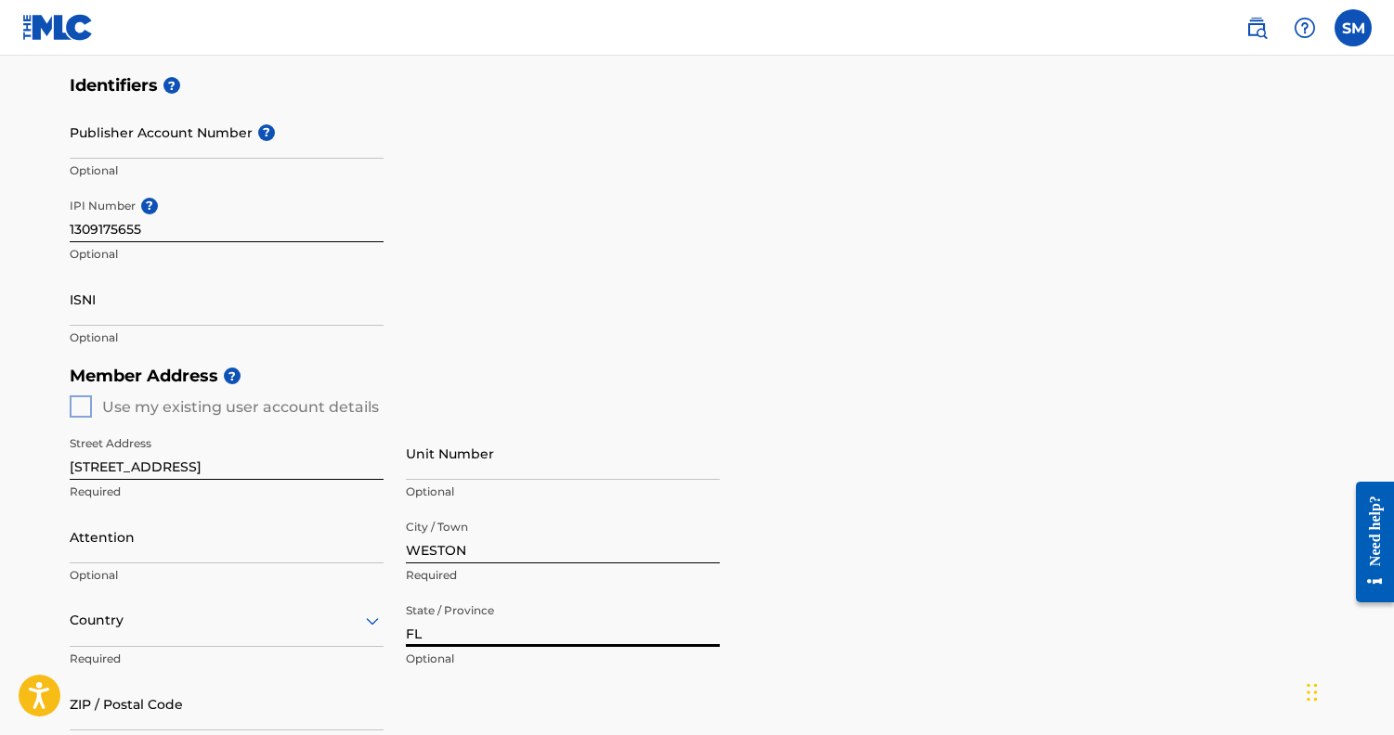
type input "FL"
click at [250, 633] on div "Country" at bounding box center [227, 620] width 314 height 53
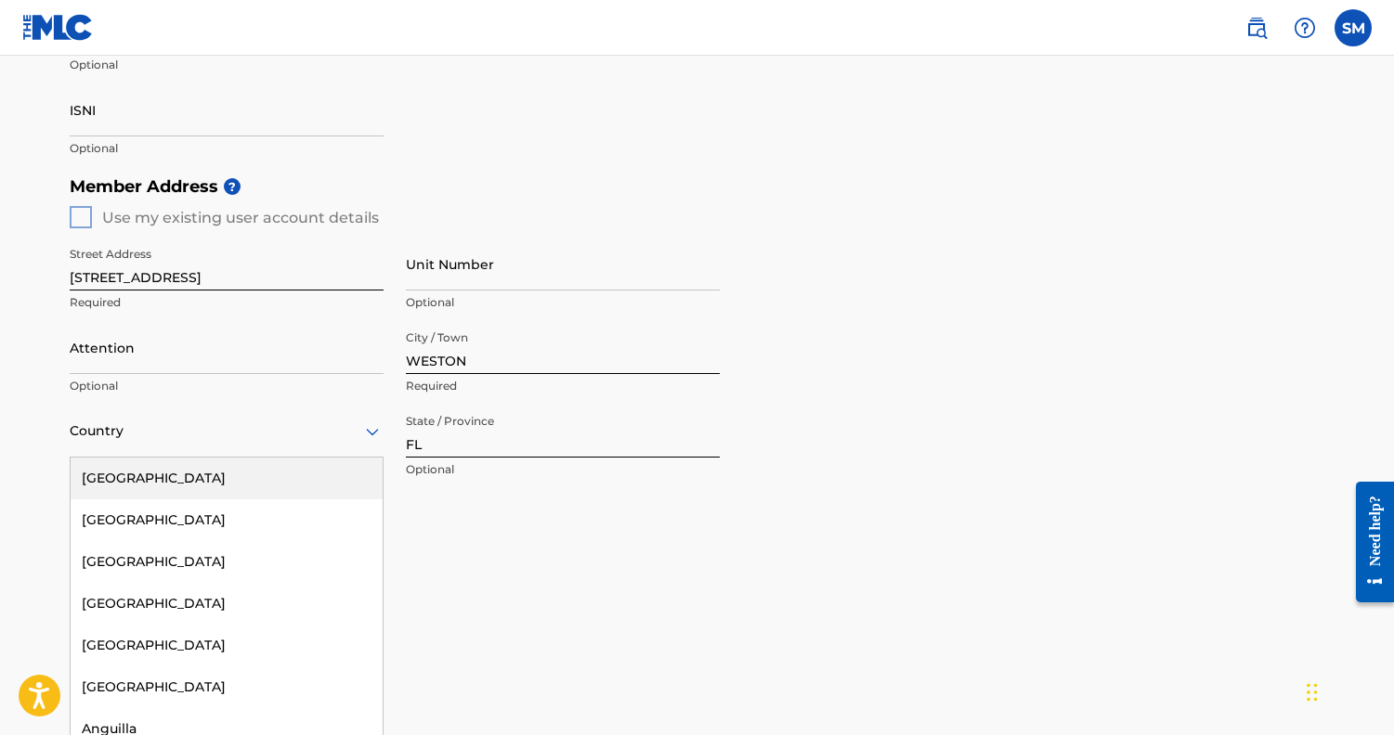
click at [226, 483] on div "[GEOGRAPHIC_DATA]" at bounding box center [227, 479] width 312 height 42
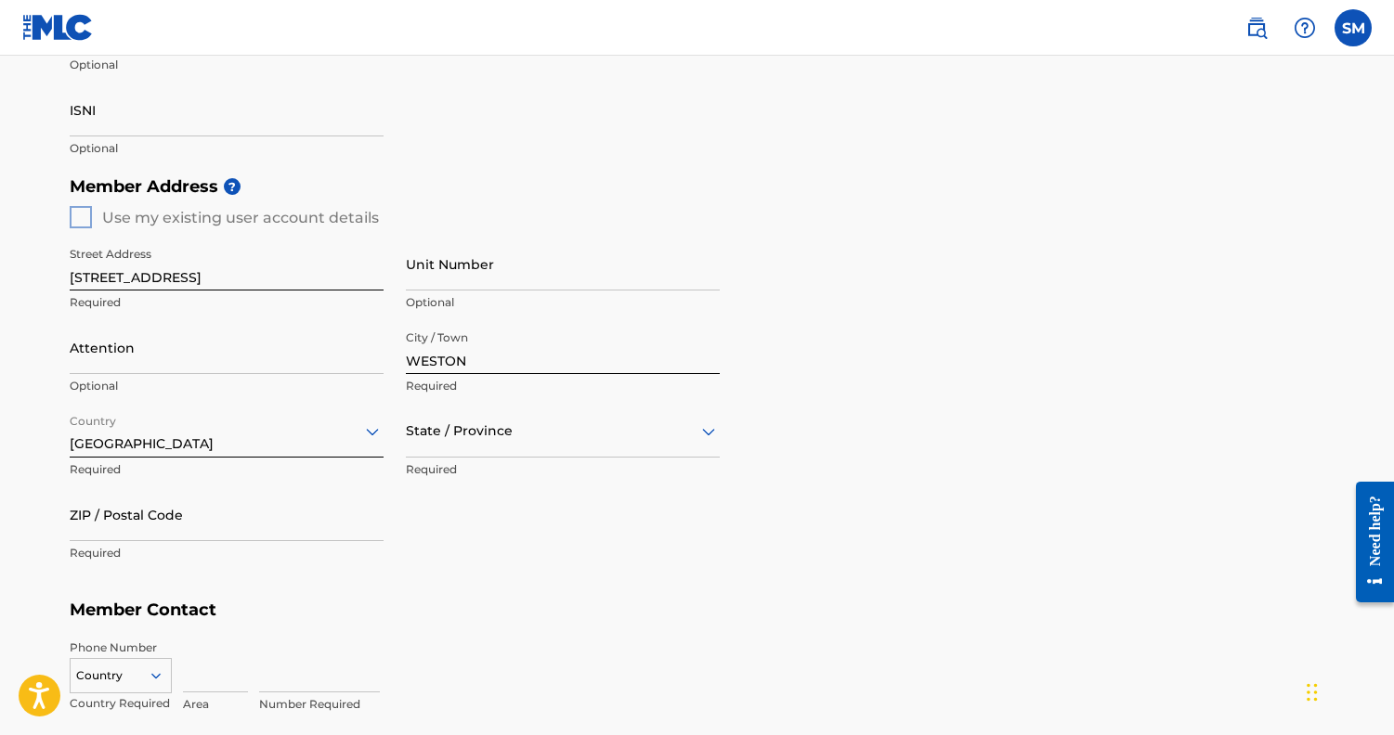
click at [460, 422] on div at bounding box center [563, 431] width 314 height 23
click at [489, 633] on div "[US_STATE]" at bounding box center [563, 638] width 312 height 42
type input "33327"
click at [206, 675] on input at bounding box center [215, 666] width 65 height 53
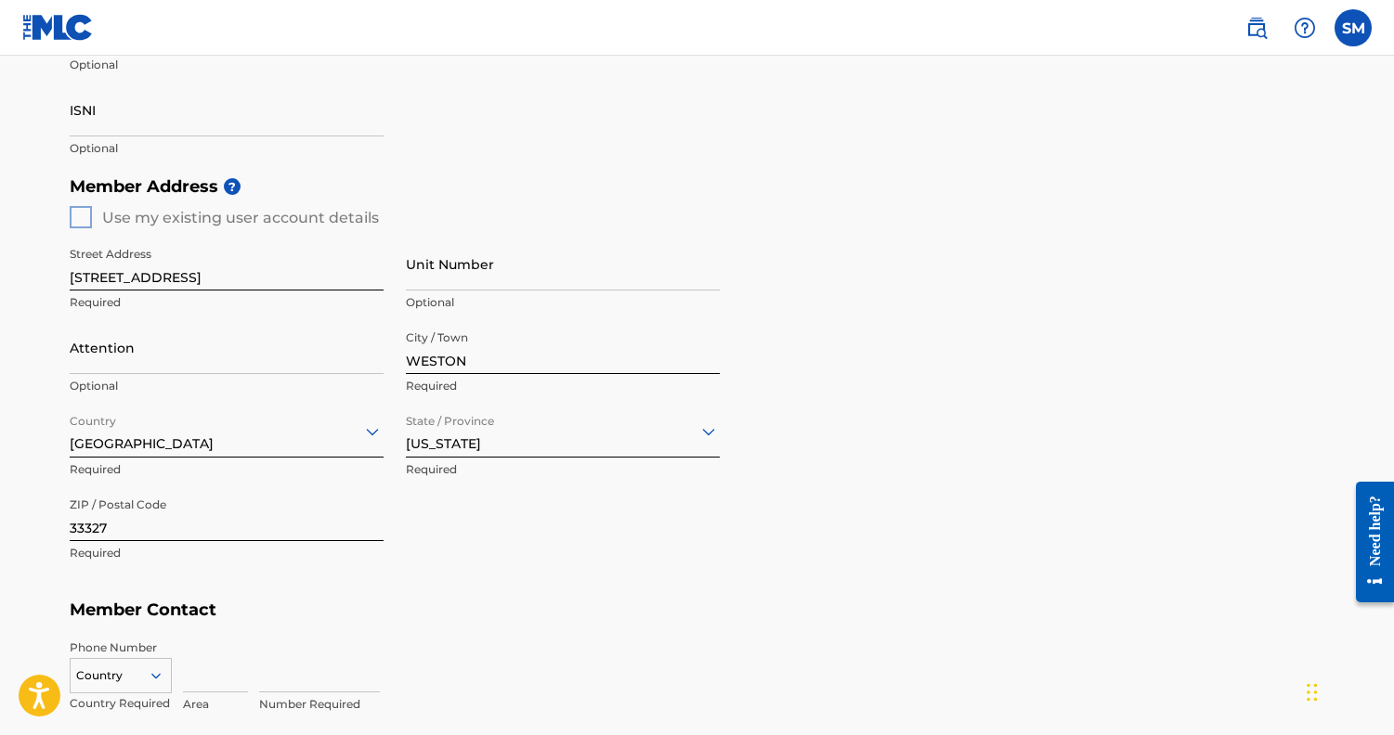
scroll to position [862, 0]
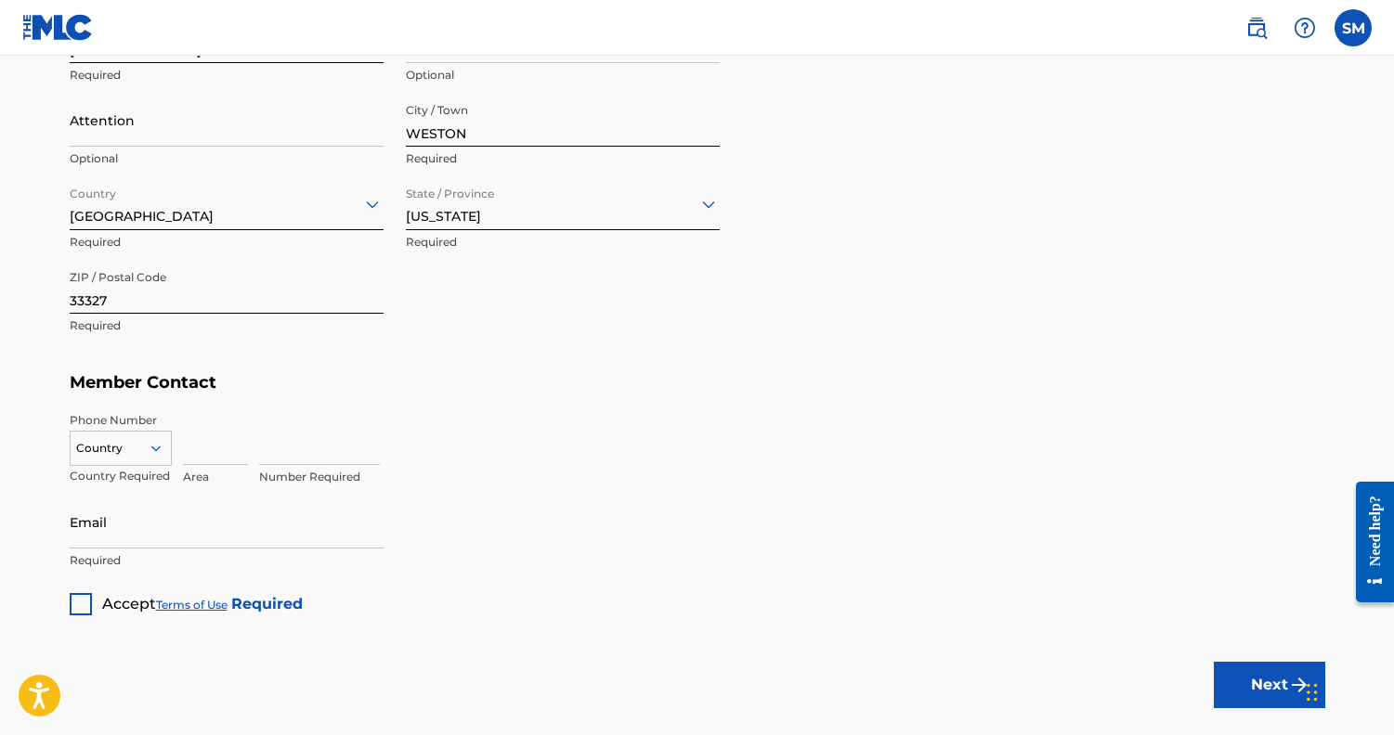
click at [130, 459] on div "Country" at bounding box center [121, 445] width 102 height 28
click at [110, 474] on div "US, [GEOGRAPHIC_DATA] +1" at bounding box center [121, 495] width 100 height 72
click at [199, 458] on input at bounding box center [215, 438] width 65 height 53
type input "786"
type input "9669121"
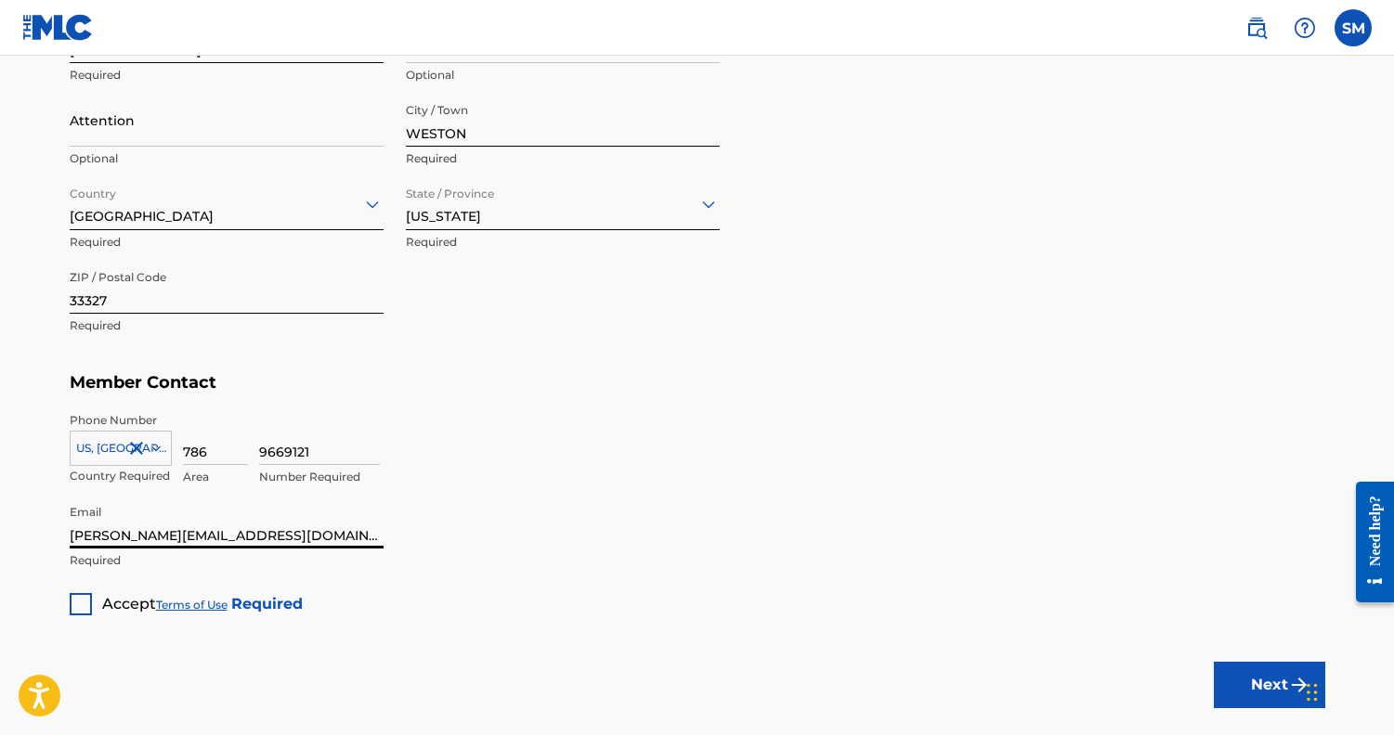
type input "[PERSON_NAME][EMAIL_ADDRESS][DOMAIN_NAME]"
click at [1277, 668] on button "Next" at bounding box center [1268, 685] width 111 height 46
click at [81, 602] on div at bounding box center [81, 604] width 22 height 22
click at [1281, 682] on button "Next" at bounding box center [1268, 685] width 111 height 46
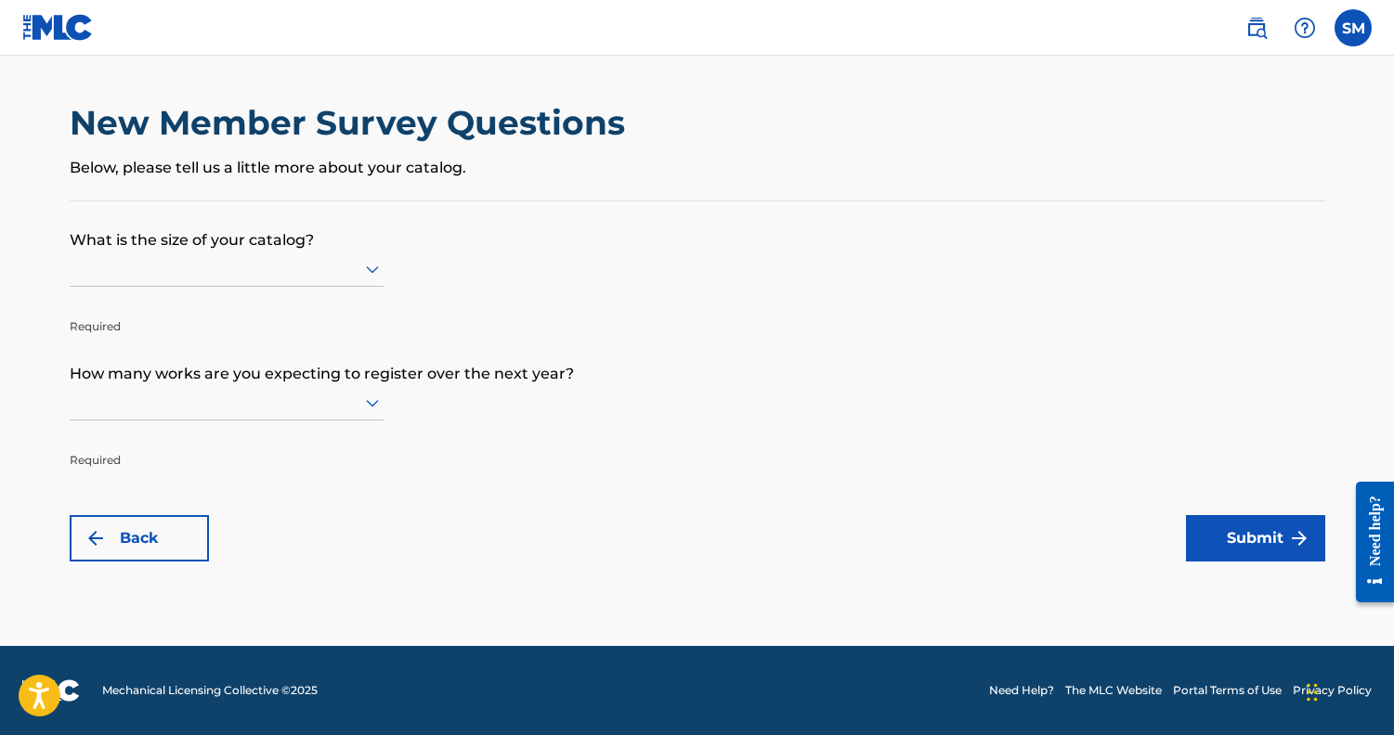
click at [369, 274] on icon at bounding box center [372, 269] width 13 height 7
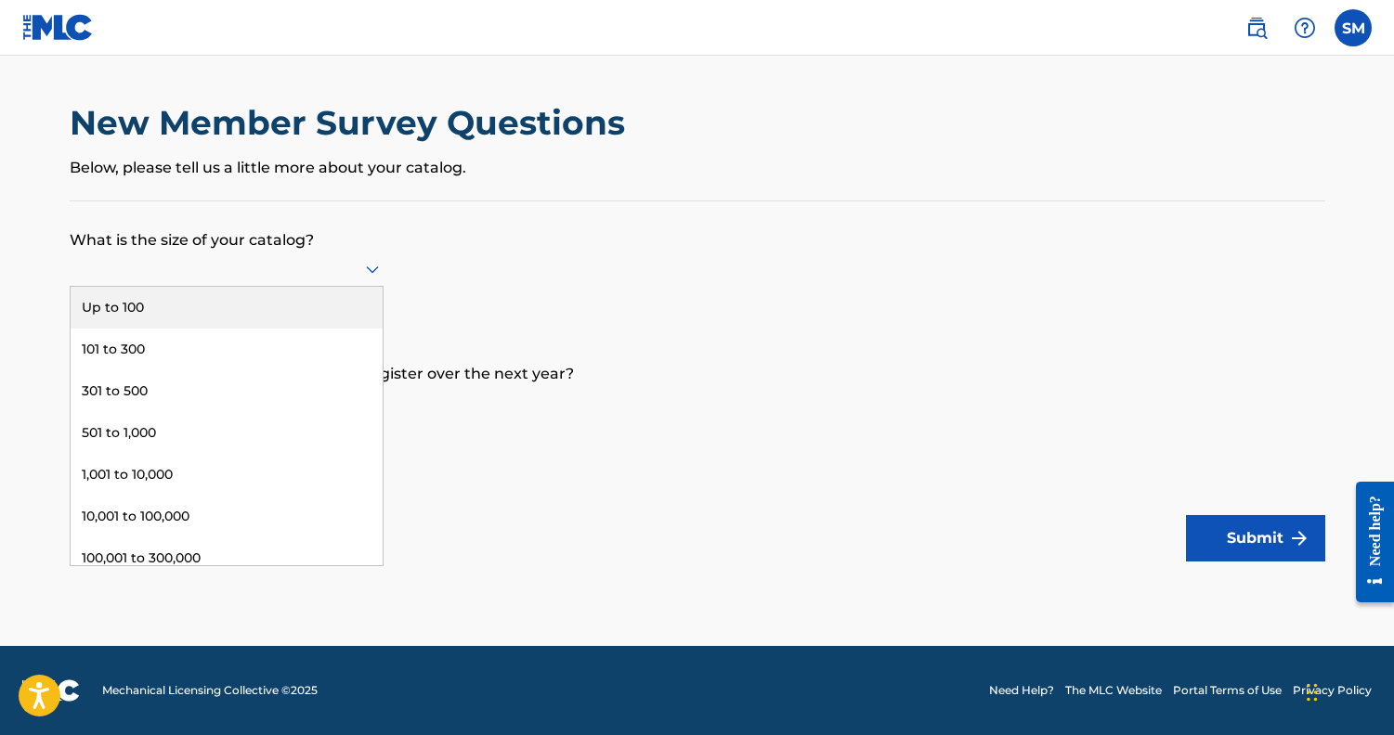
click at [292, 318] on div "Up to 100" at bounding box center [227, 308] width 312 height 42
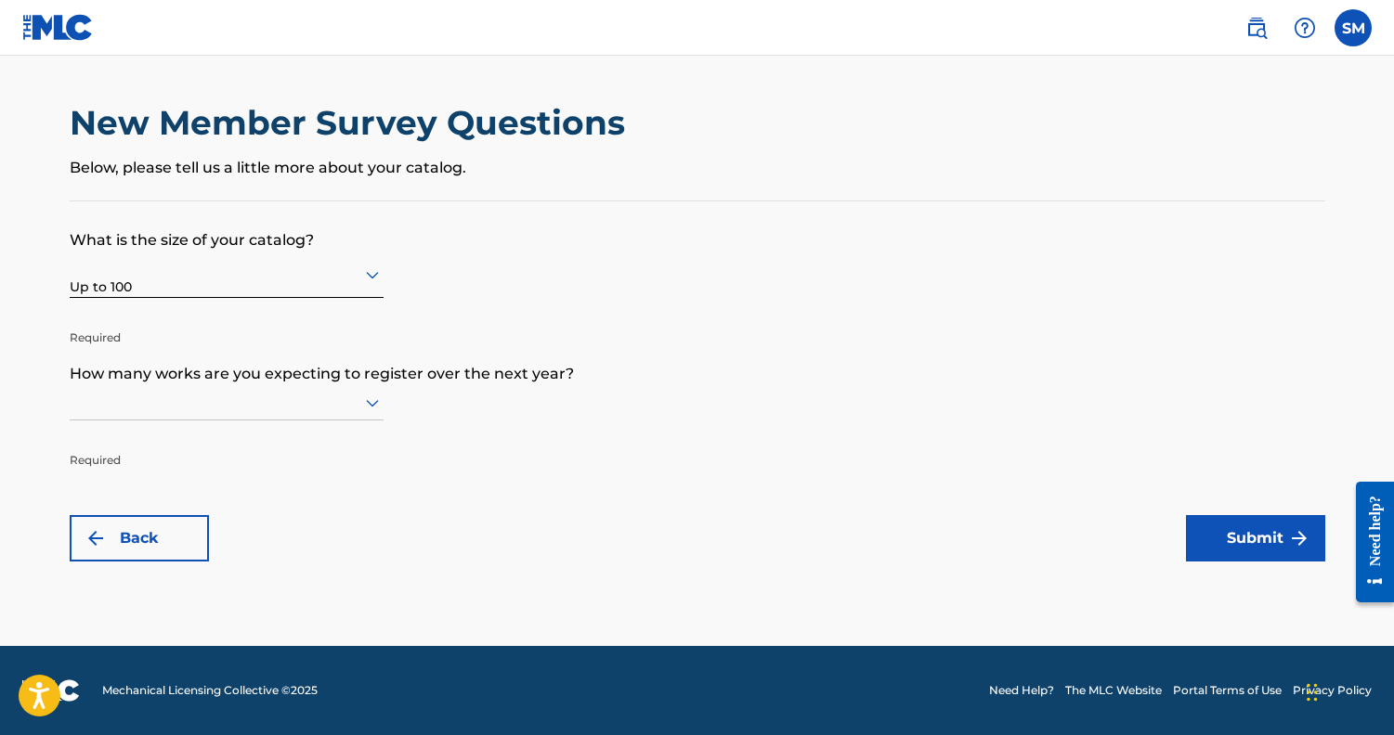
click at [371, 414] on icon at bounding box center [372, 403] width 22 height 22
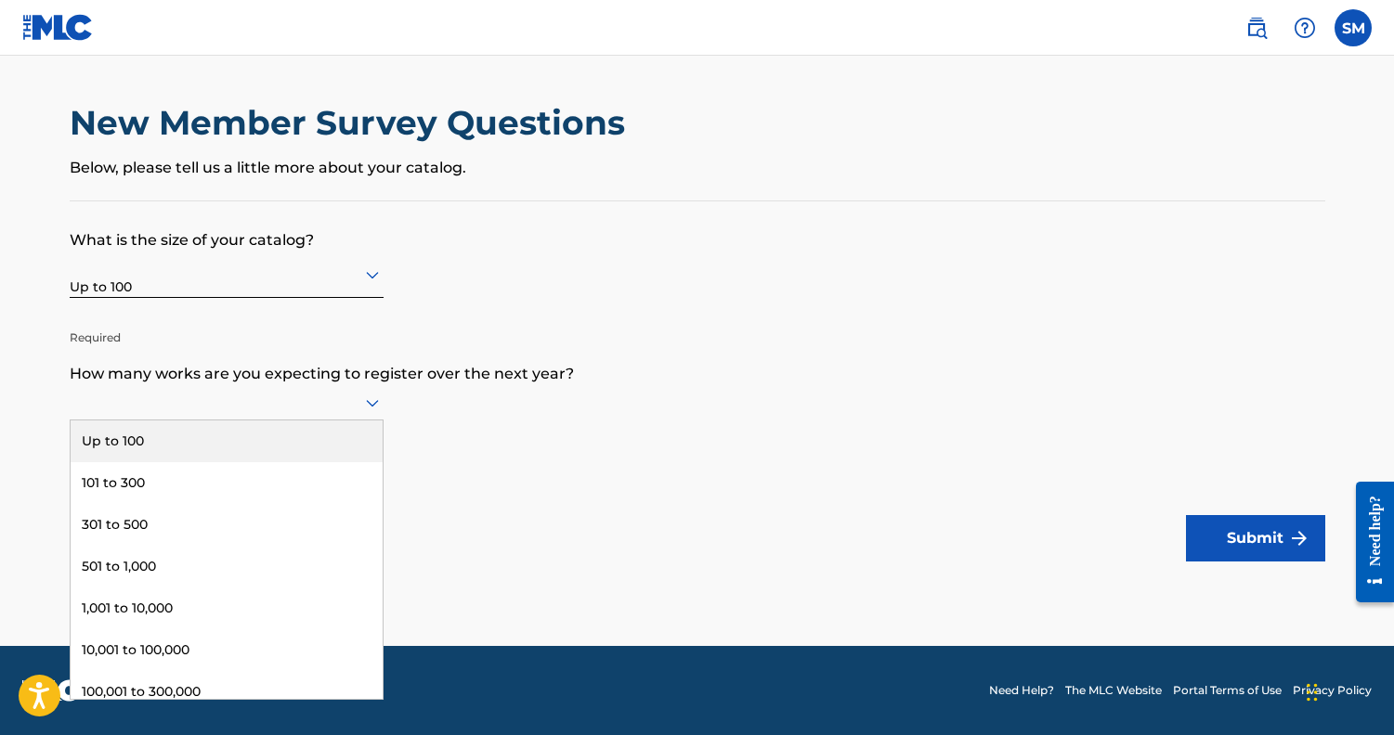
click at [306, 451] on div "Up to 100" at bounding box center [227, 442] width 312 height 42
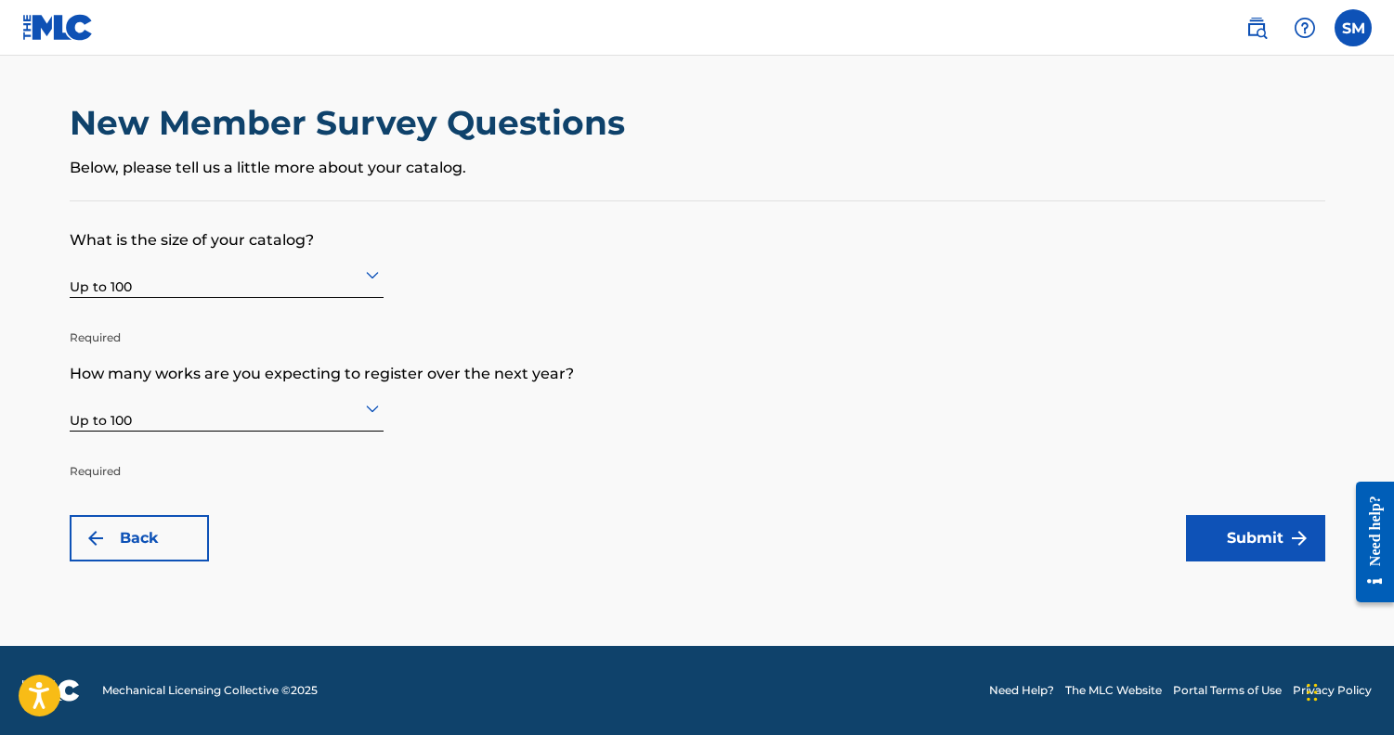
click at [1291, 545] on img "submit" at bounding box center [1299, 538] width 22 height 22
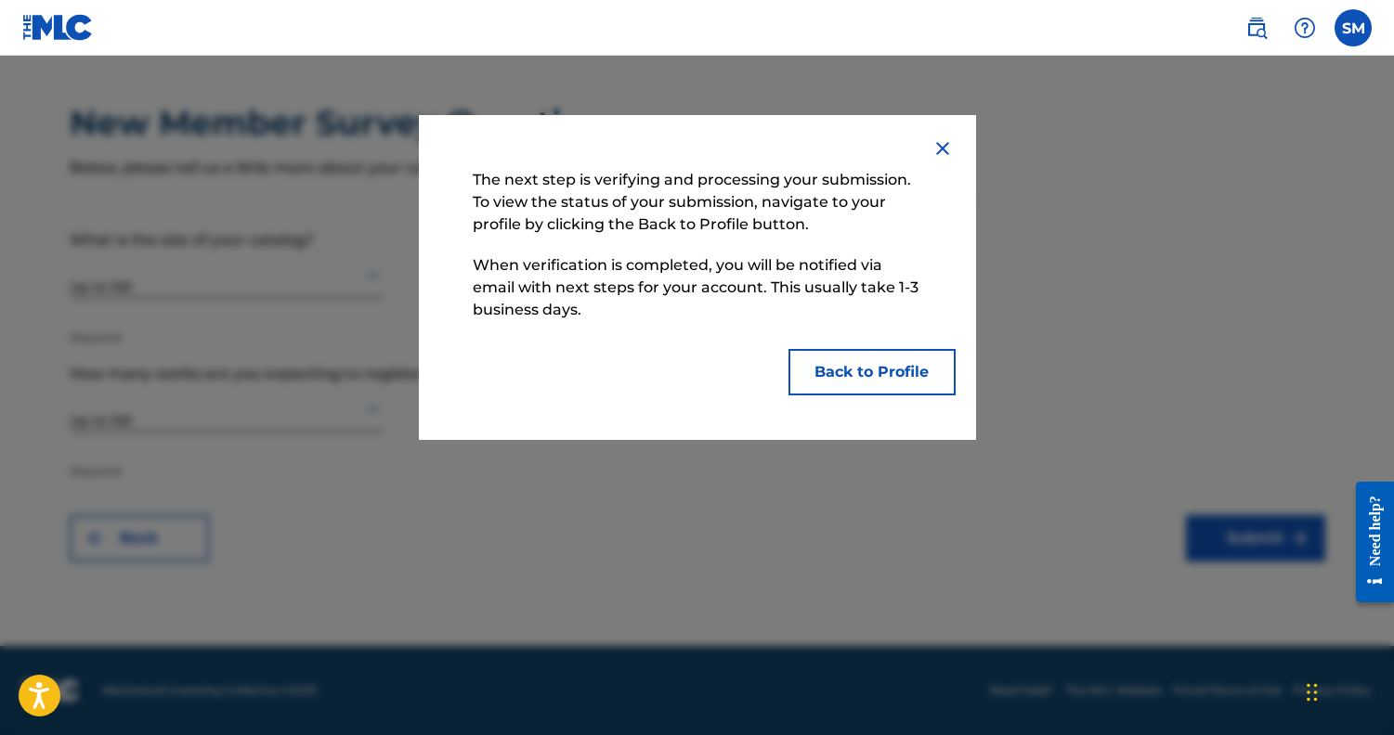
click at [902, 368] on button "Back to Profile" at bounding box center [871, 372] width 167 height 46
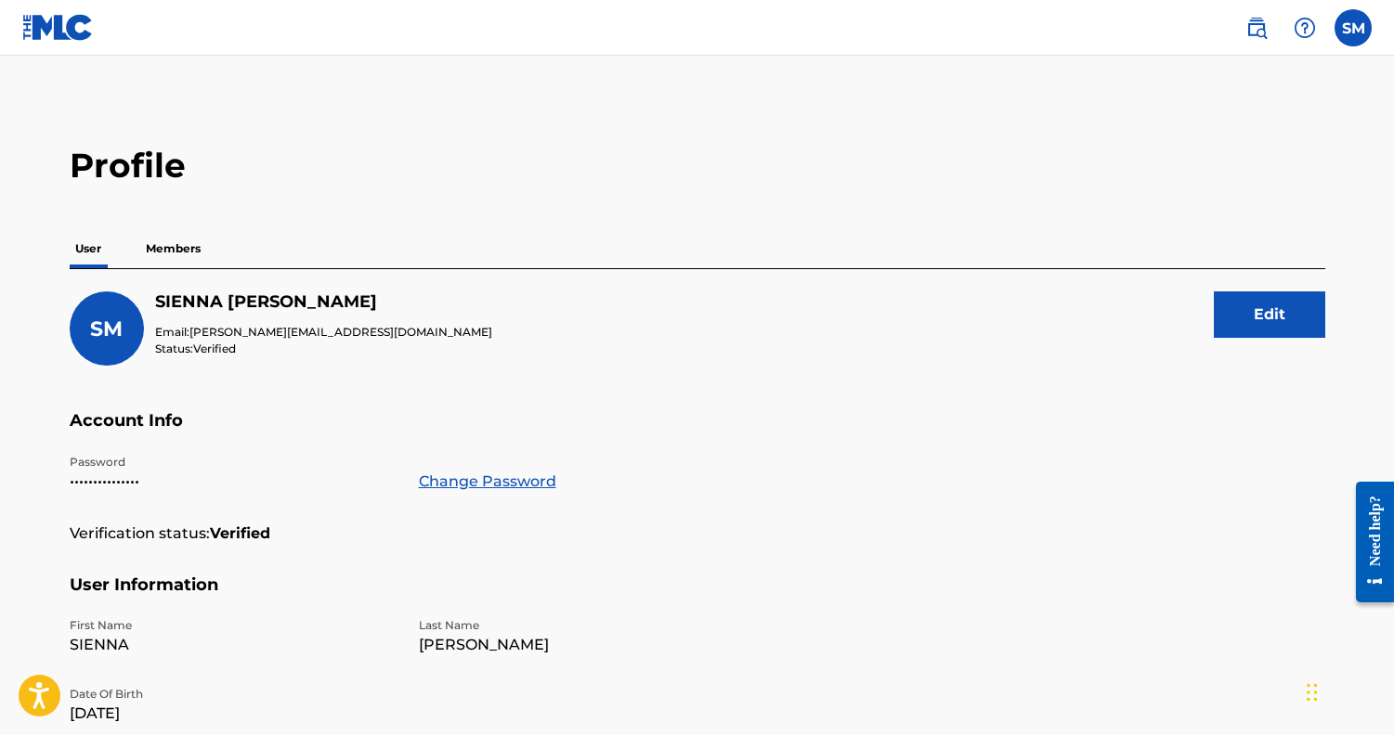
click at [179, 246] on p "Members" at bounding box center [173, 248] width 66 height 39
